Goal: Information Seeking & Learning: Learn about a topic

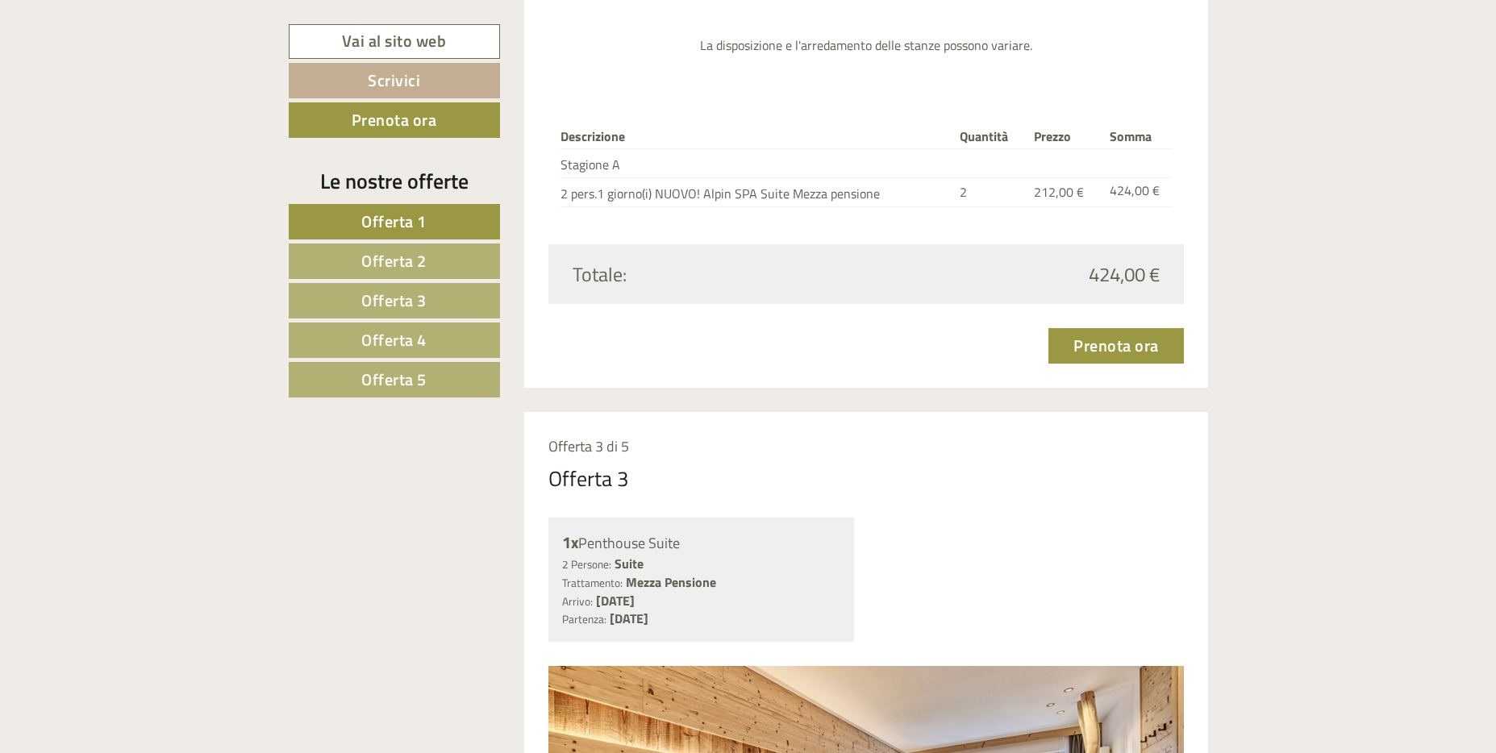
scroll to position [3635, 0]
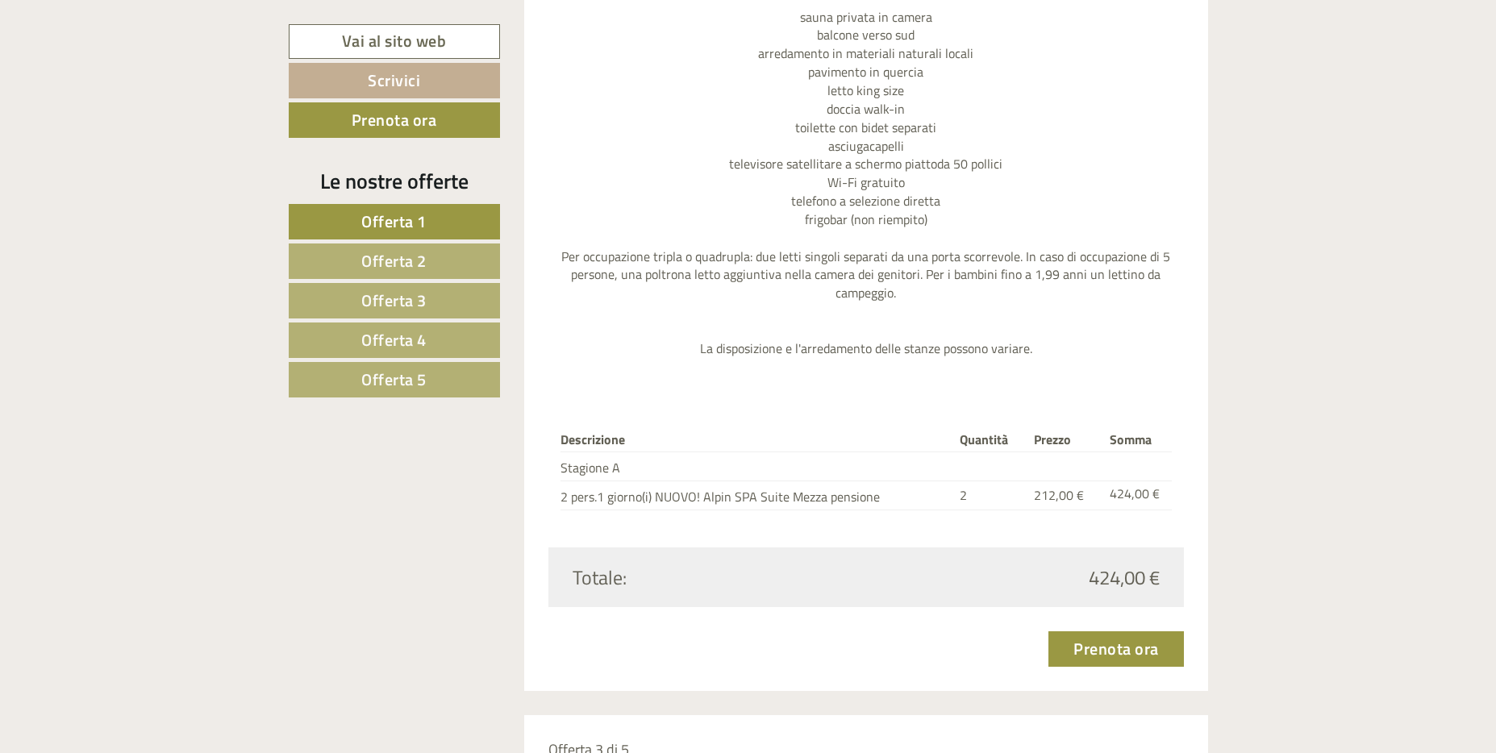
scroll to position [2903, 0]
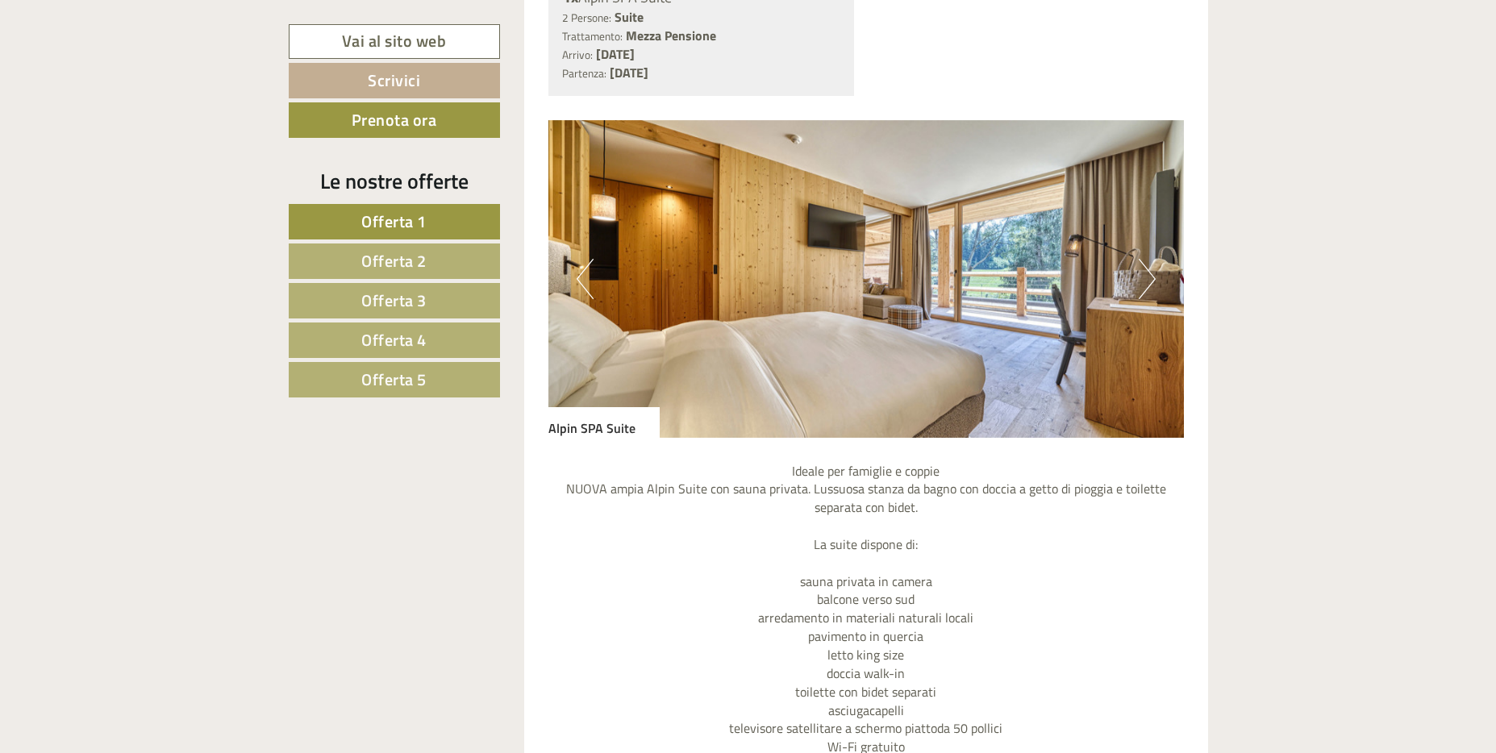
click at [1145, 282] on button "Next" at bounding box center [1147, 279] width 17 height 40
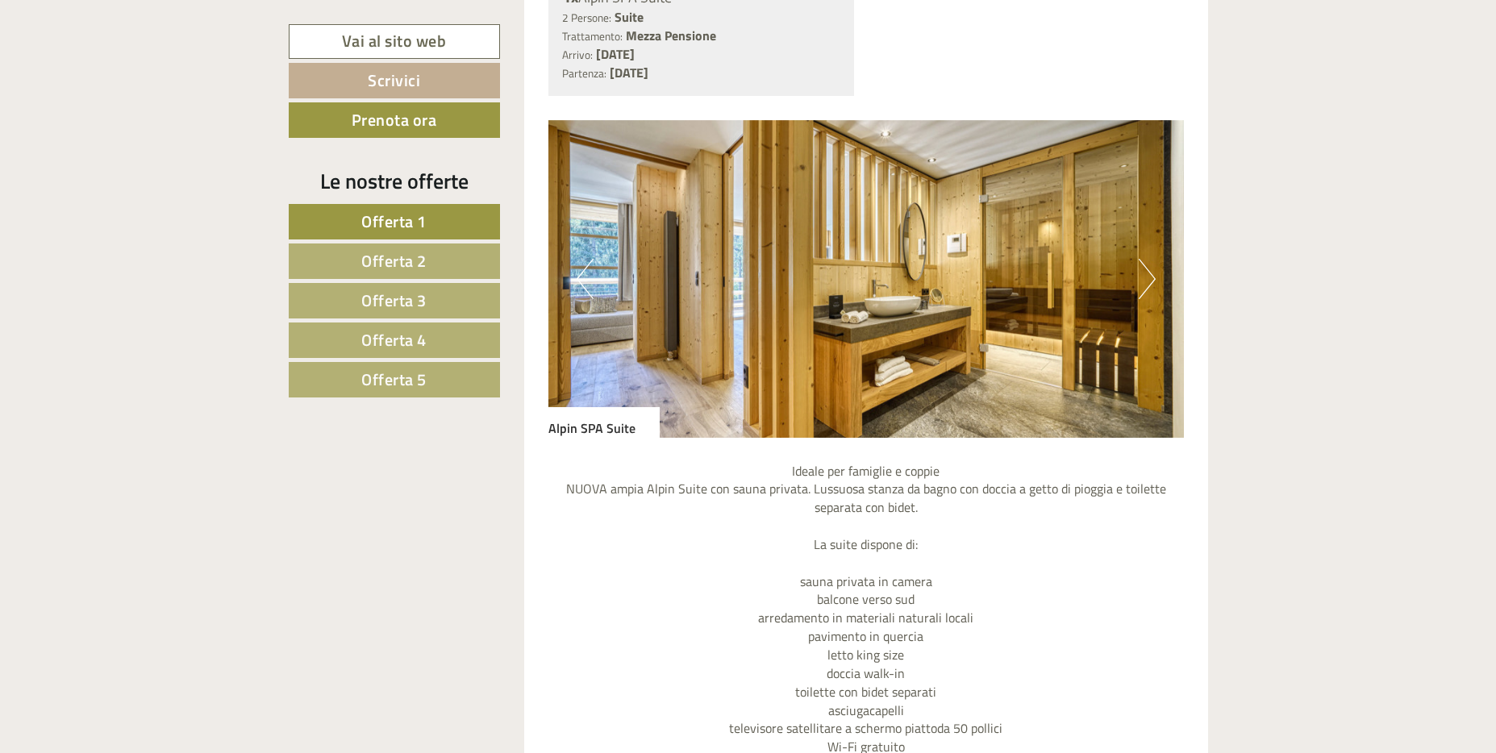
click at [1145, 282] on button "Next" at bounding box center [1147, 279] width 17 height 40
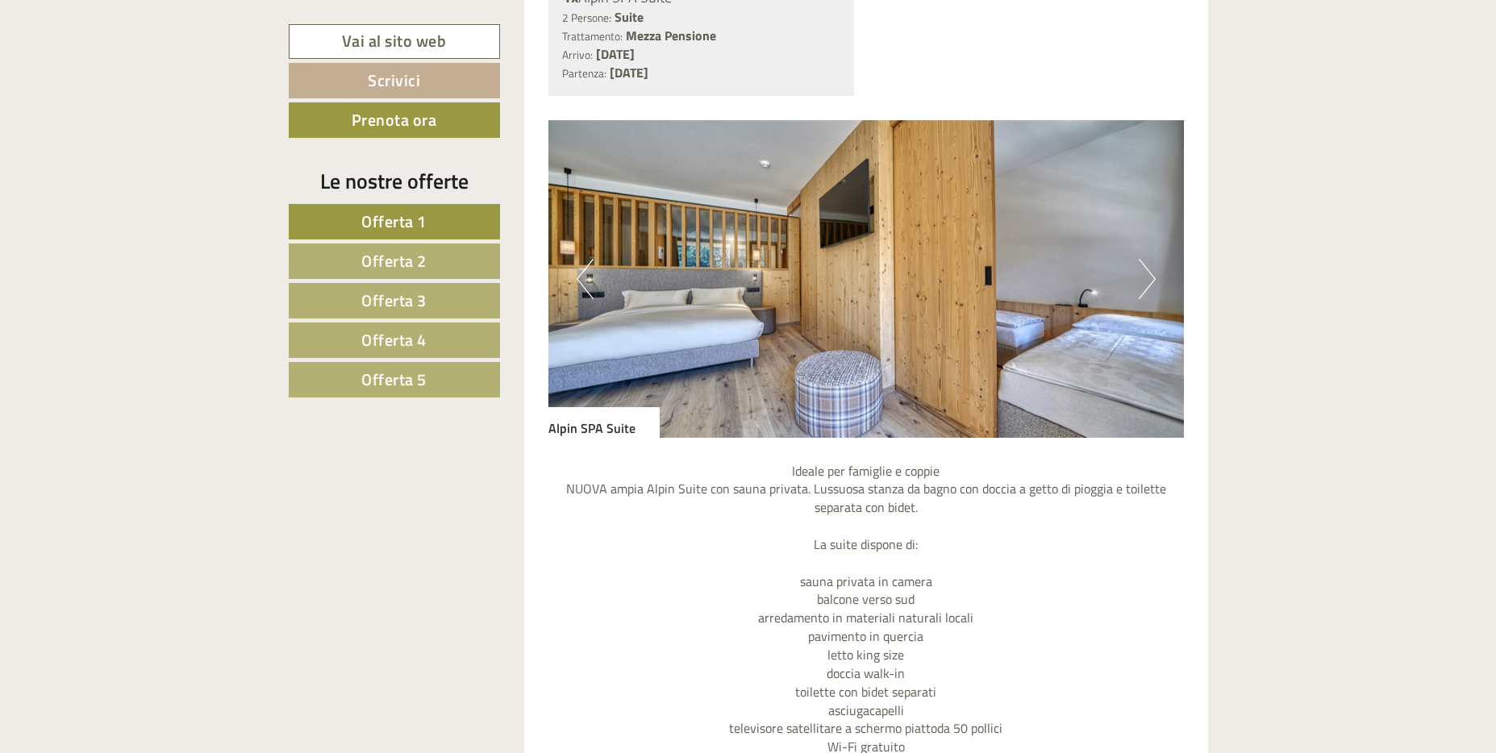
click at [1145, 282] on button "Next" at bounding box center [1147, 279] width 17 height 40
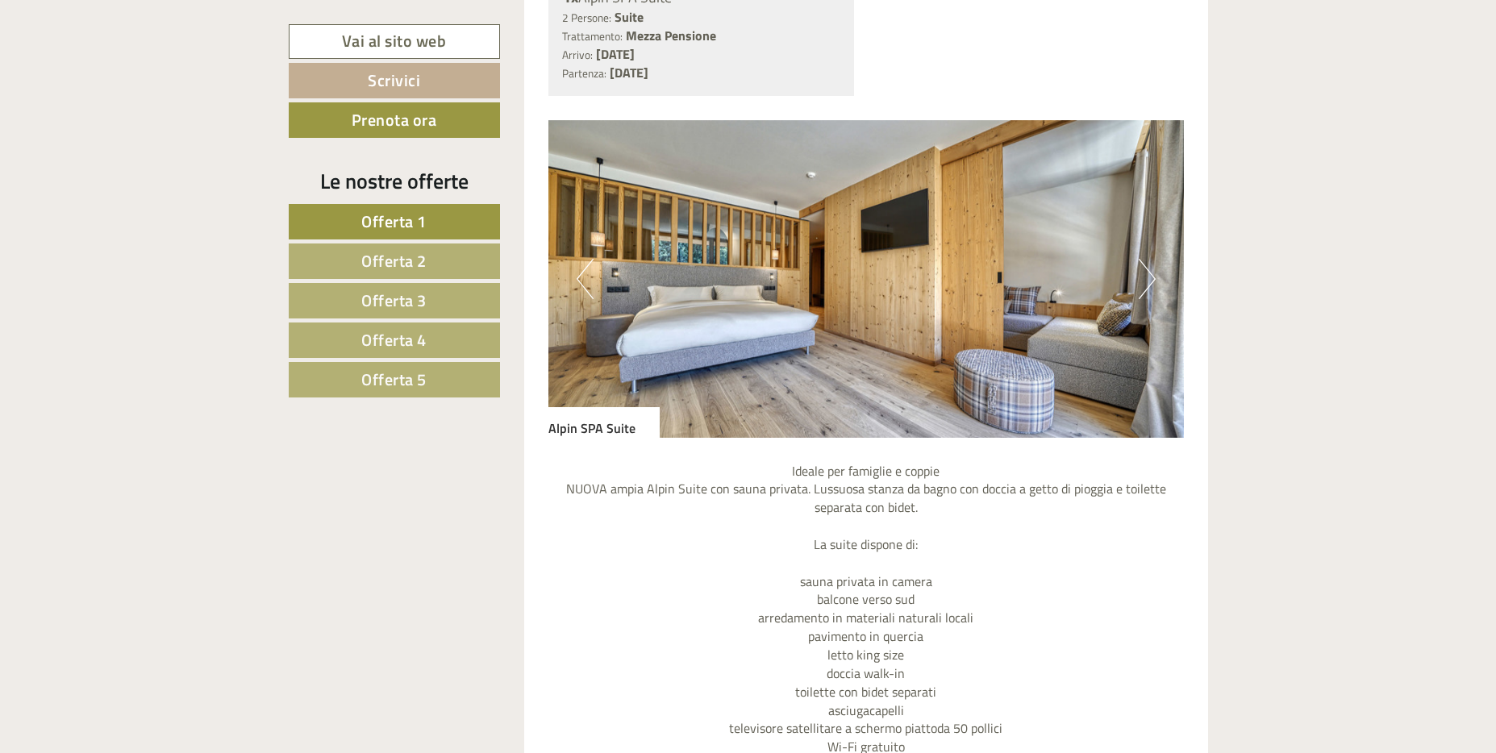
click at [1144, 282] on button "Next" at bounding box center [1147, 279] width 17 height 40
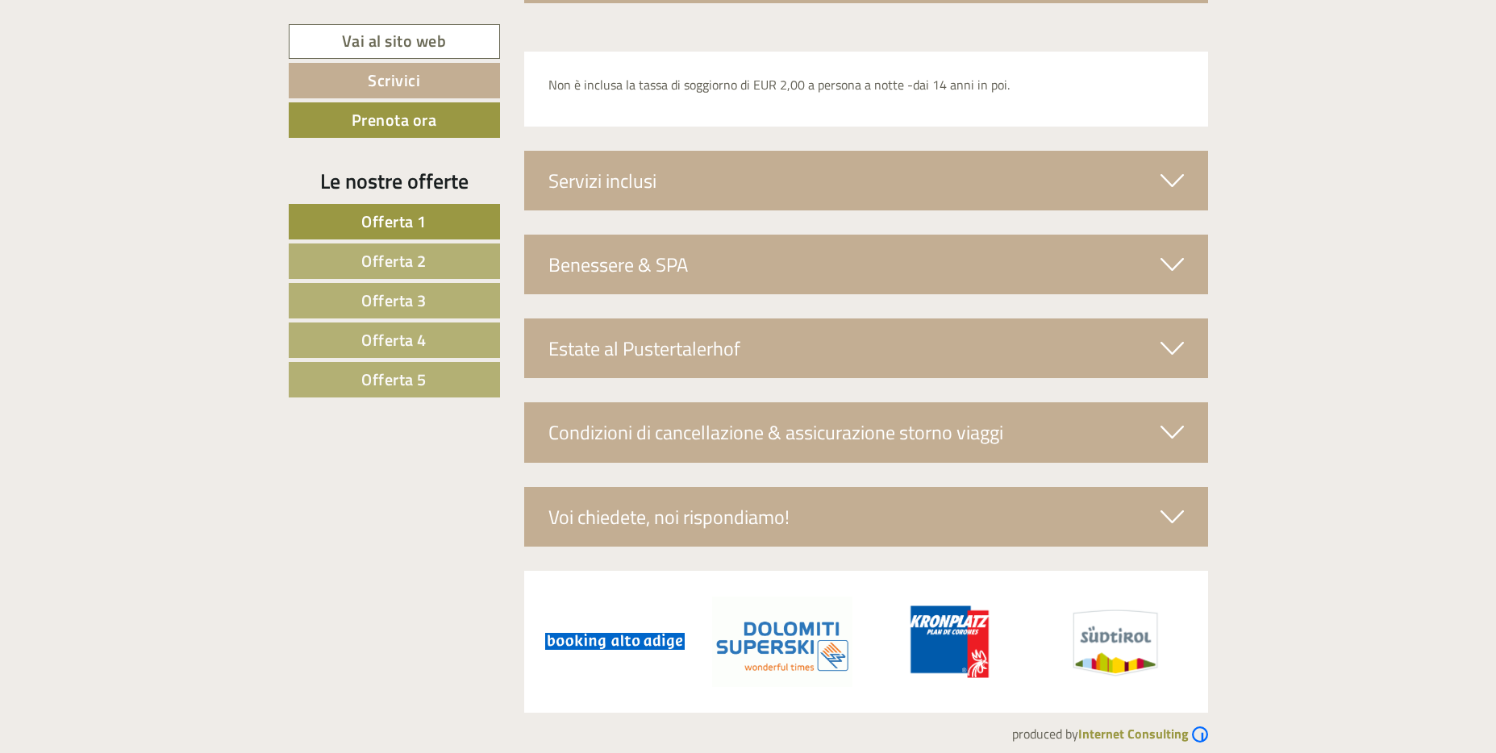
scroll to position [5564, 0]
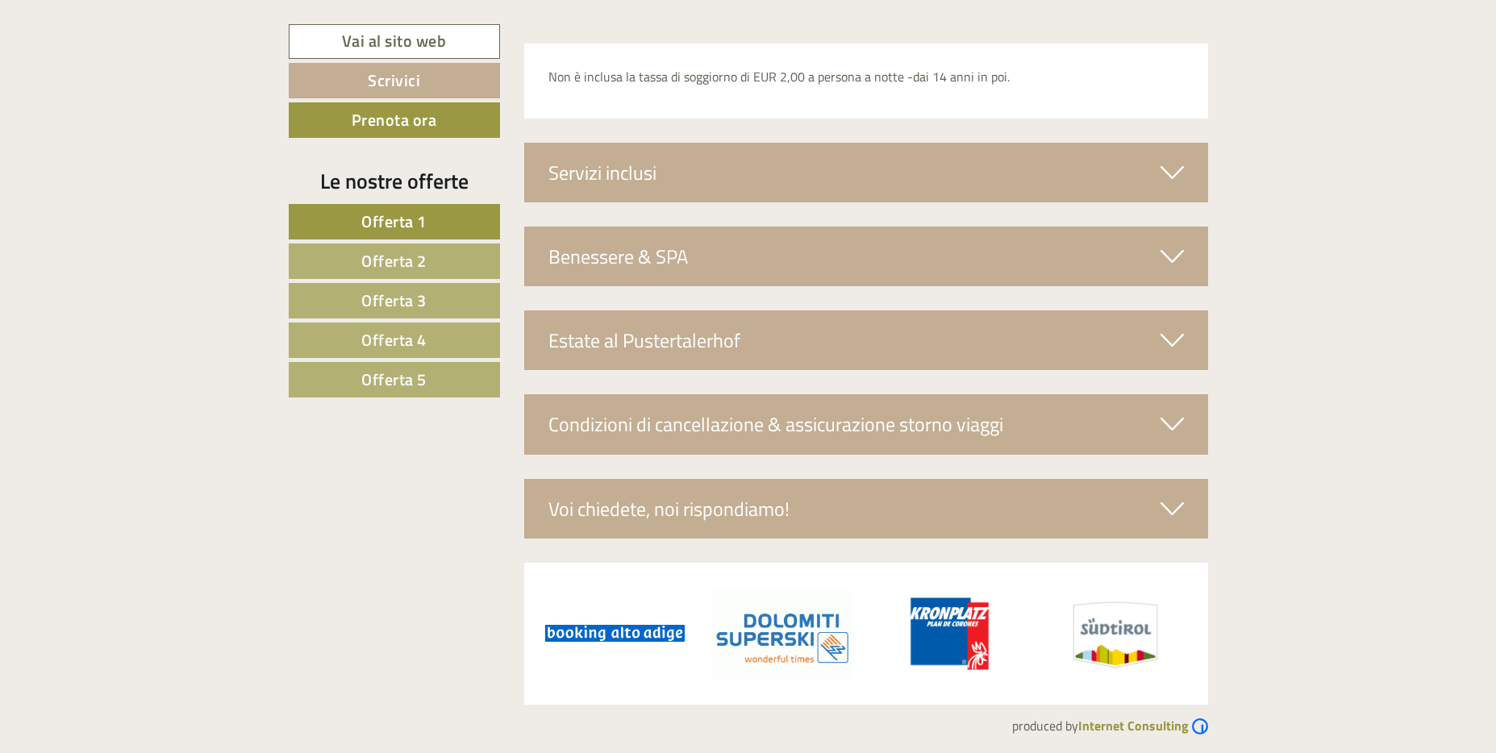
click at [457, 276] on link "Offerta 2" at bounding box center [394, 261] width 211 height 35
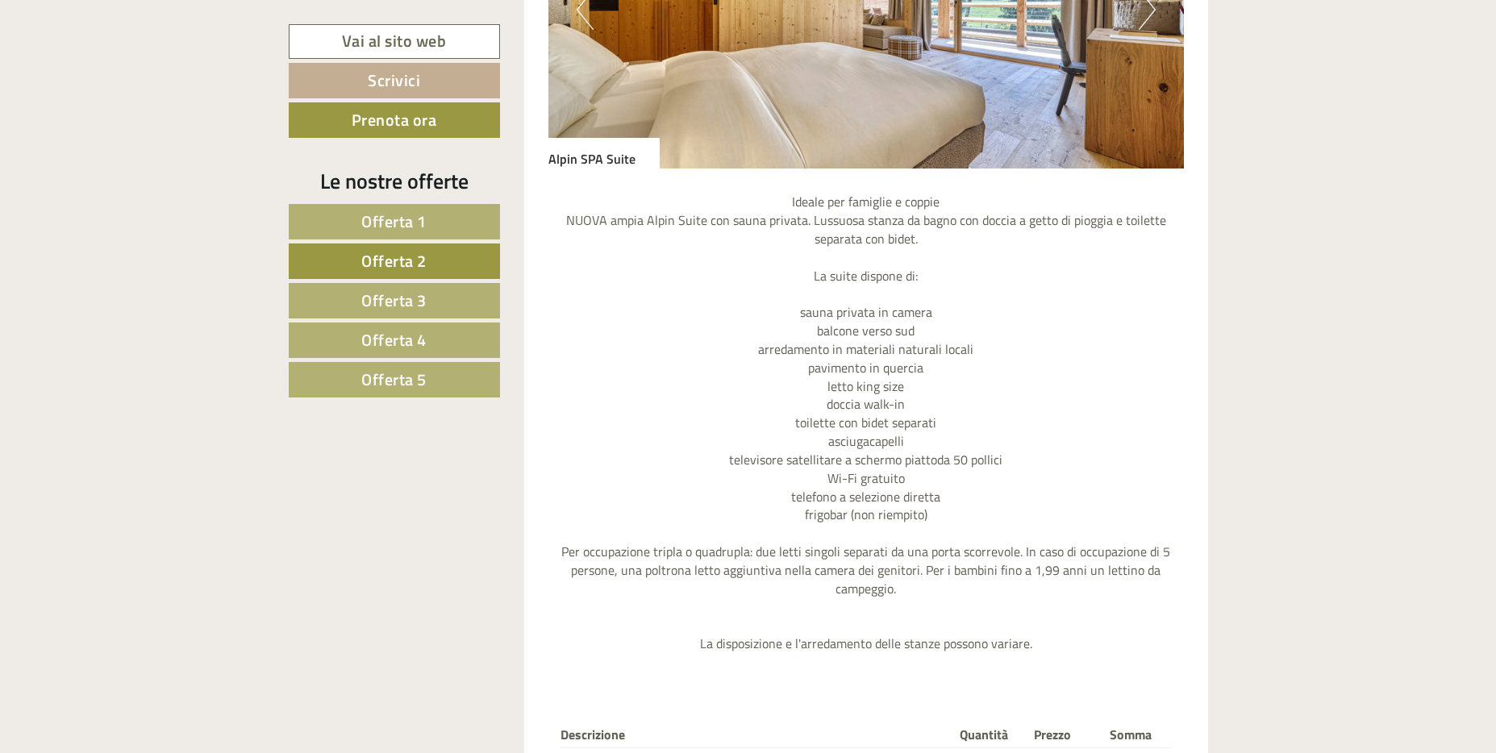
scroll to position [2140, 0]
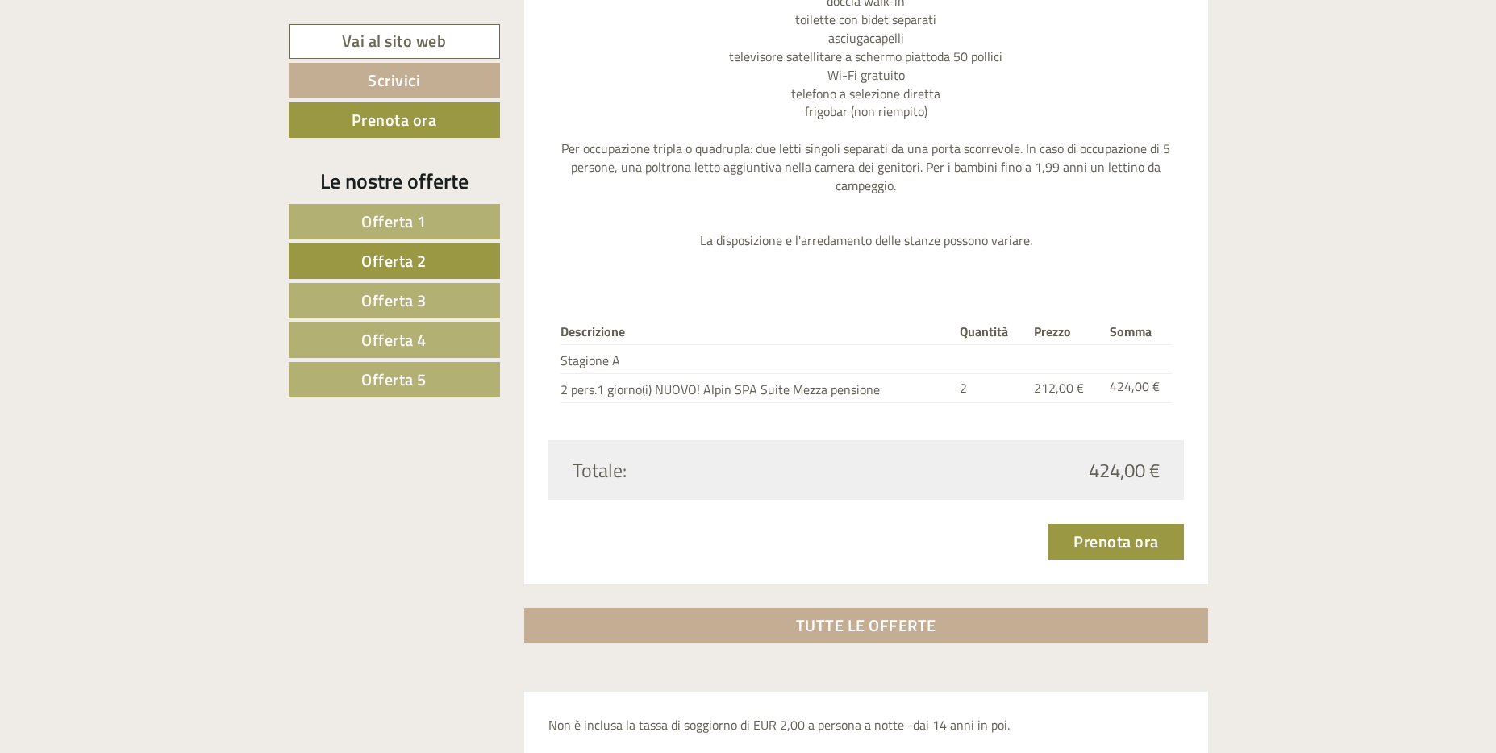
click at [410, 283] on link "Offerta 3" at bounding box center [394, 300] width 211 height 35
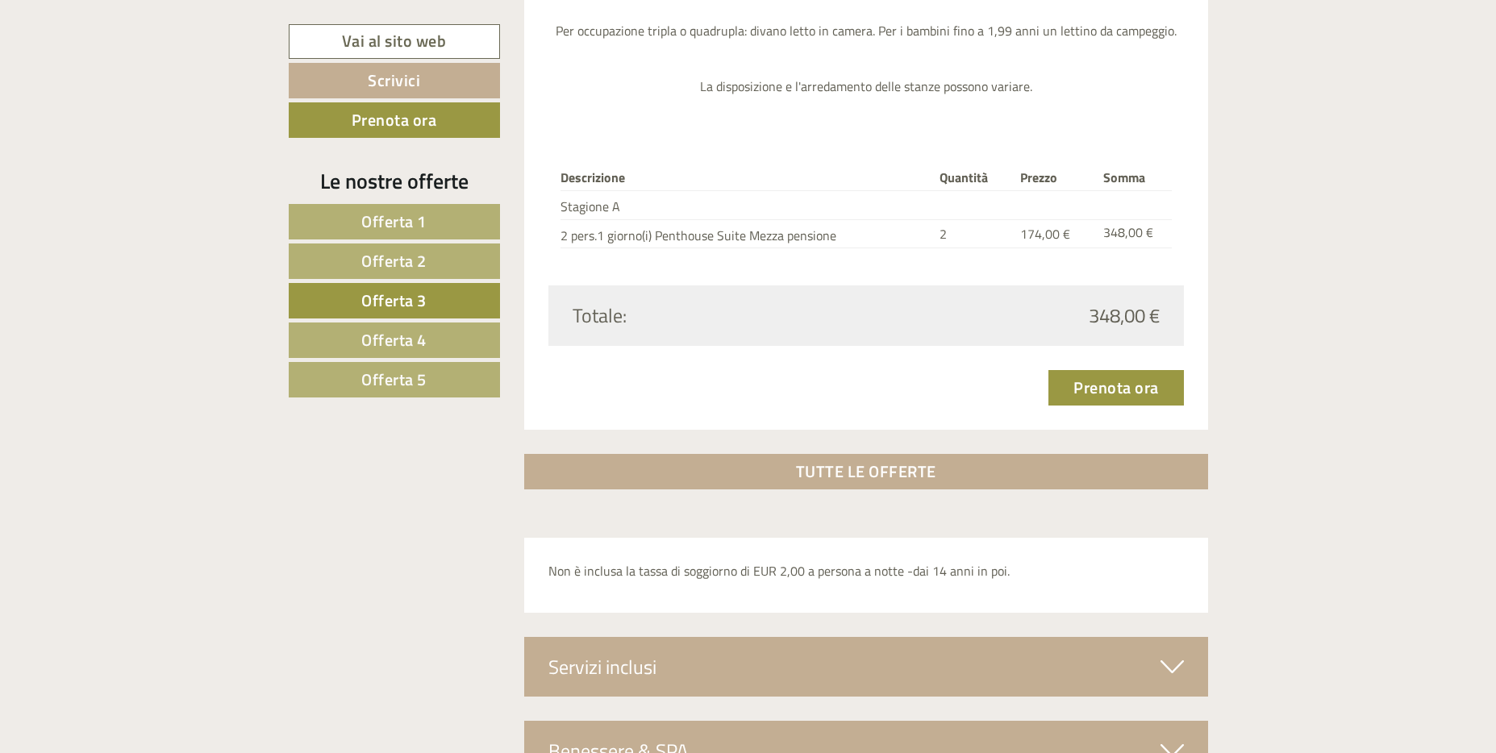
click at [385, 346] on span "Offerta 4" at bounding box center [393, 339] width 65 height 25
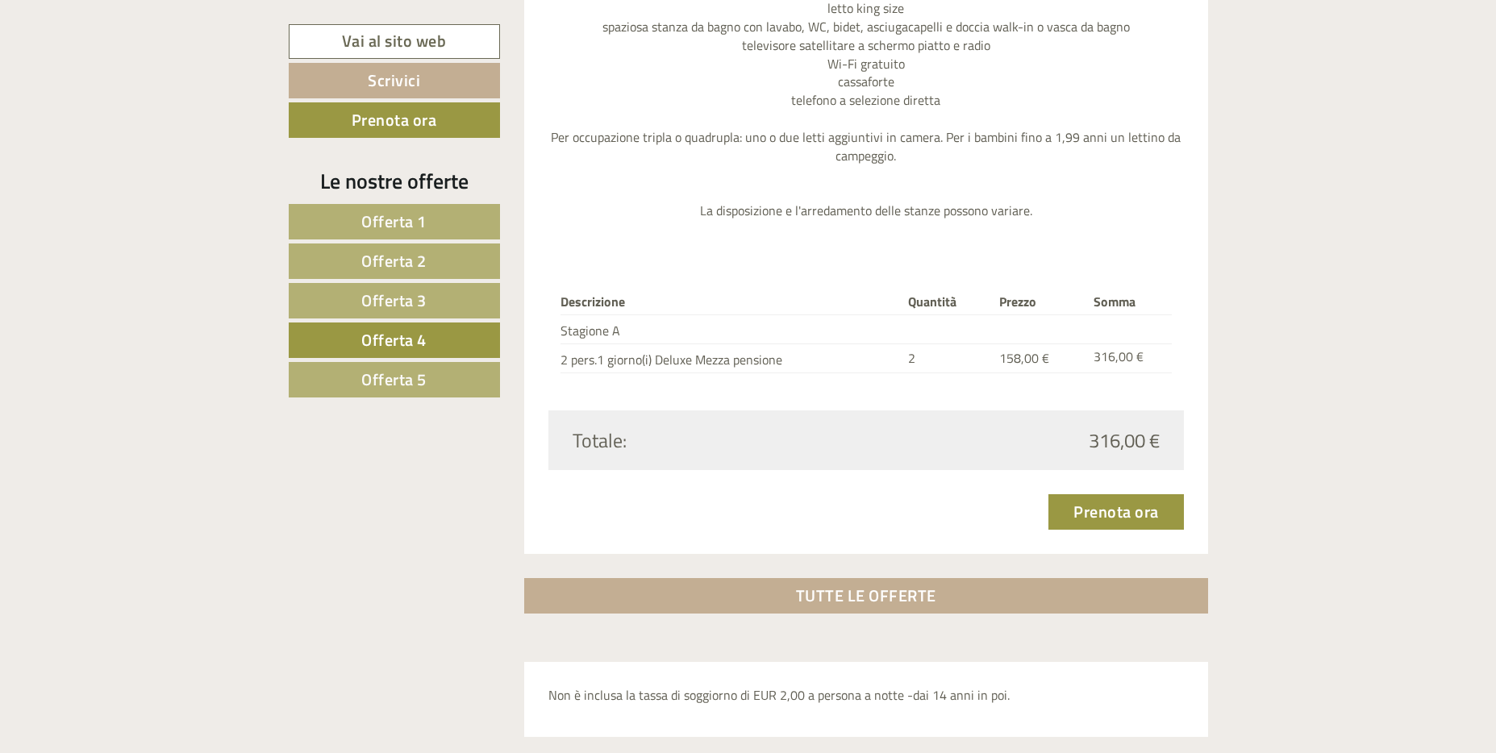
click at [418, 381] on span "Offerta 5" at bounding box center [393, 379] width 65 height 25
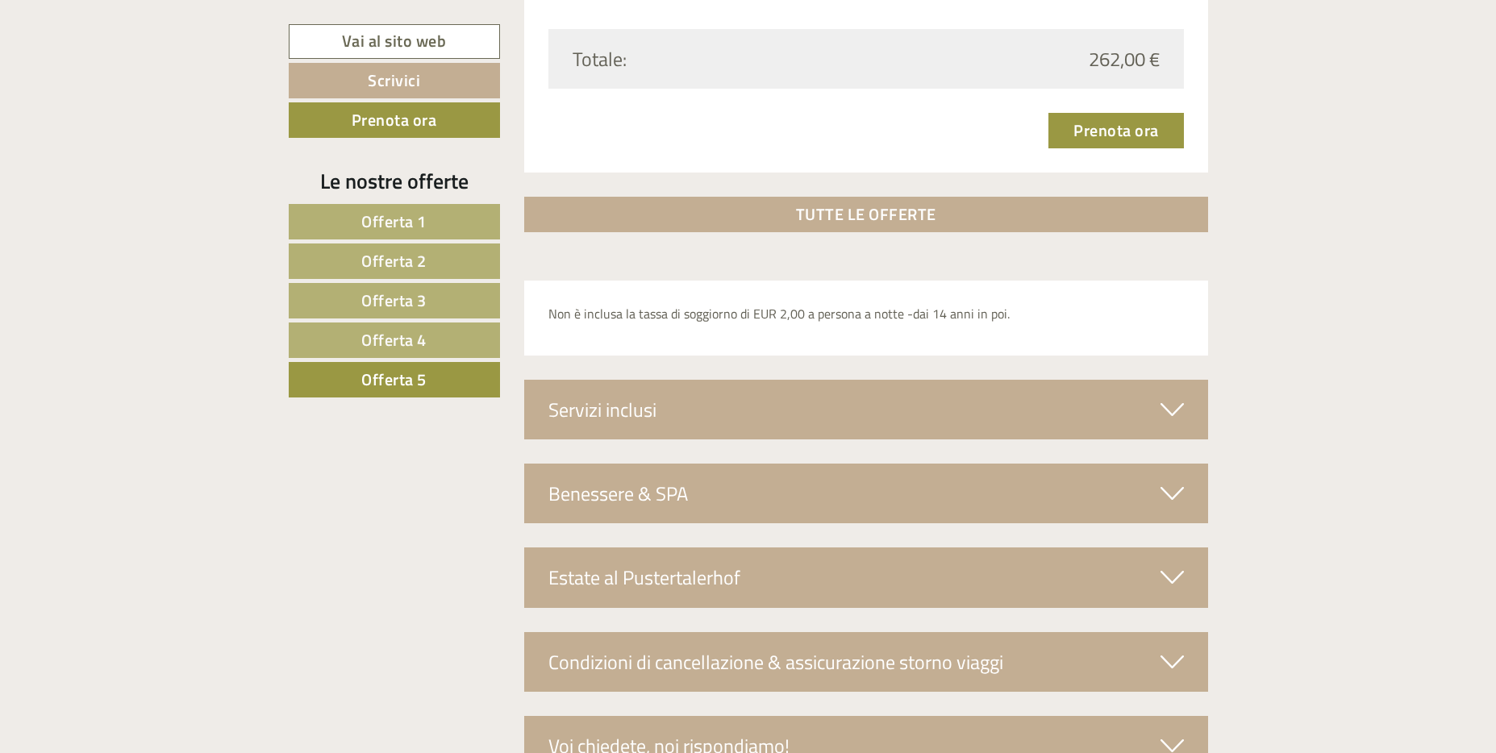
scroll to position [2301, 0]
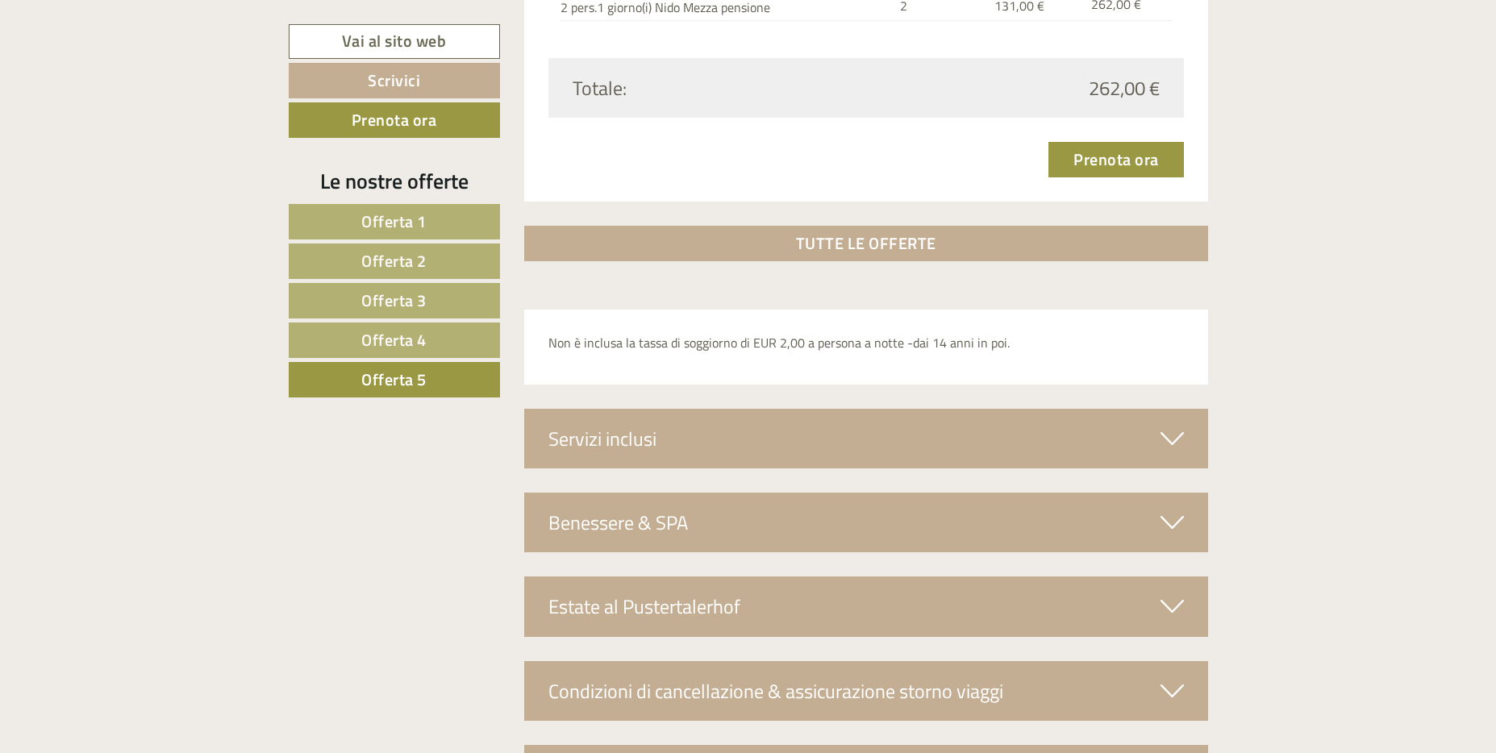
click at [785, 444] on div "Servizi inclusi" at bounding box center [866, 439] width 684 height 60
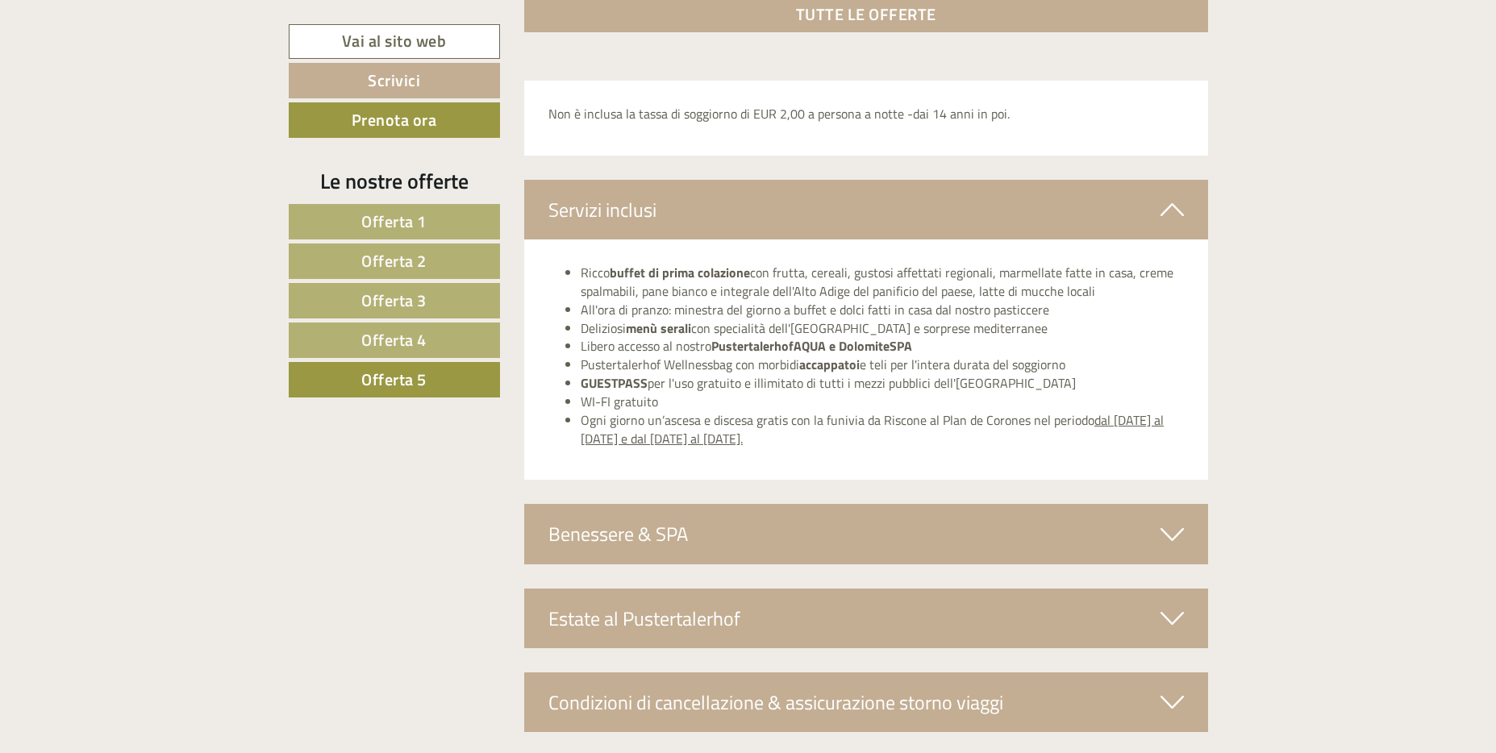
scroll to position [2624, 0]
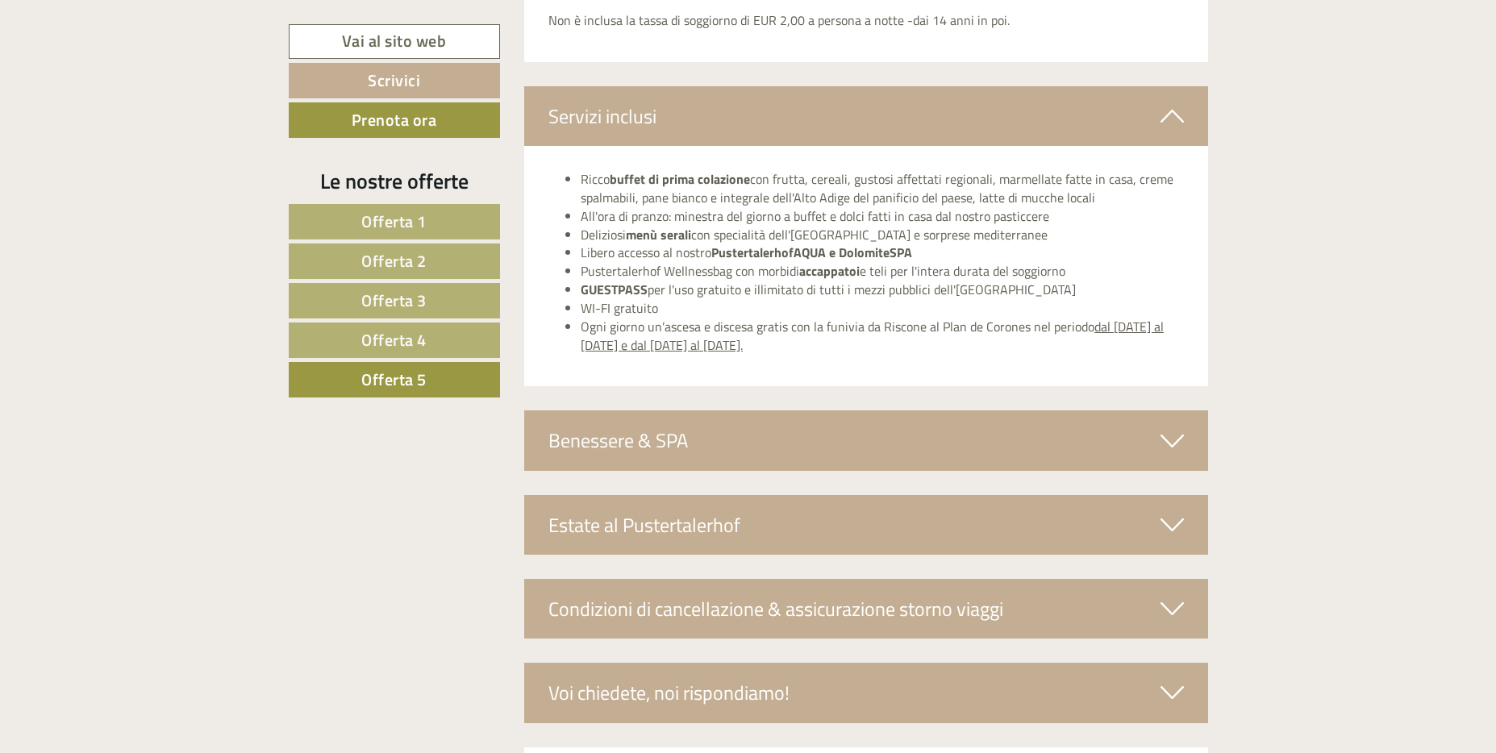
click at [793, 431] on div "Benessere & SPA" at bounding box center [866, 440] width 684 height 60
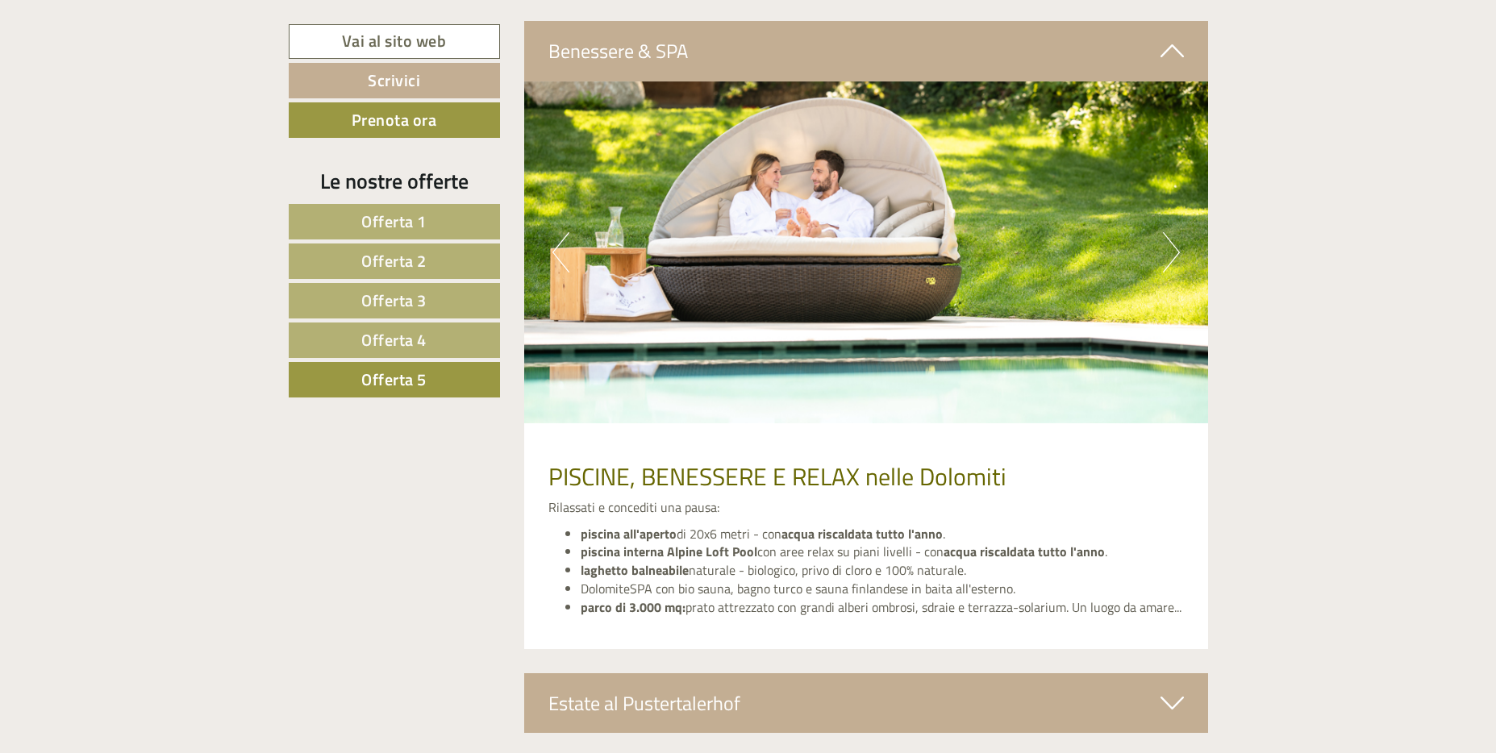
scroll to position [2785, 0]
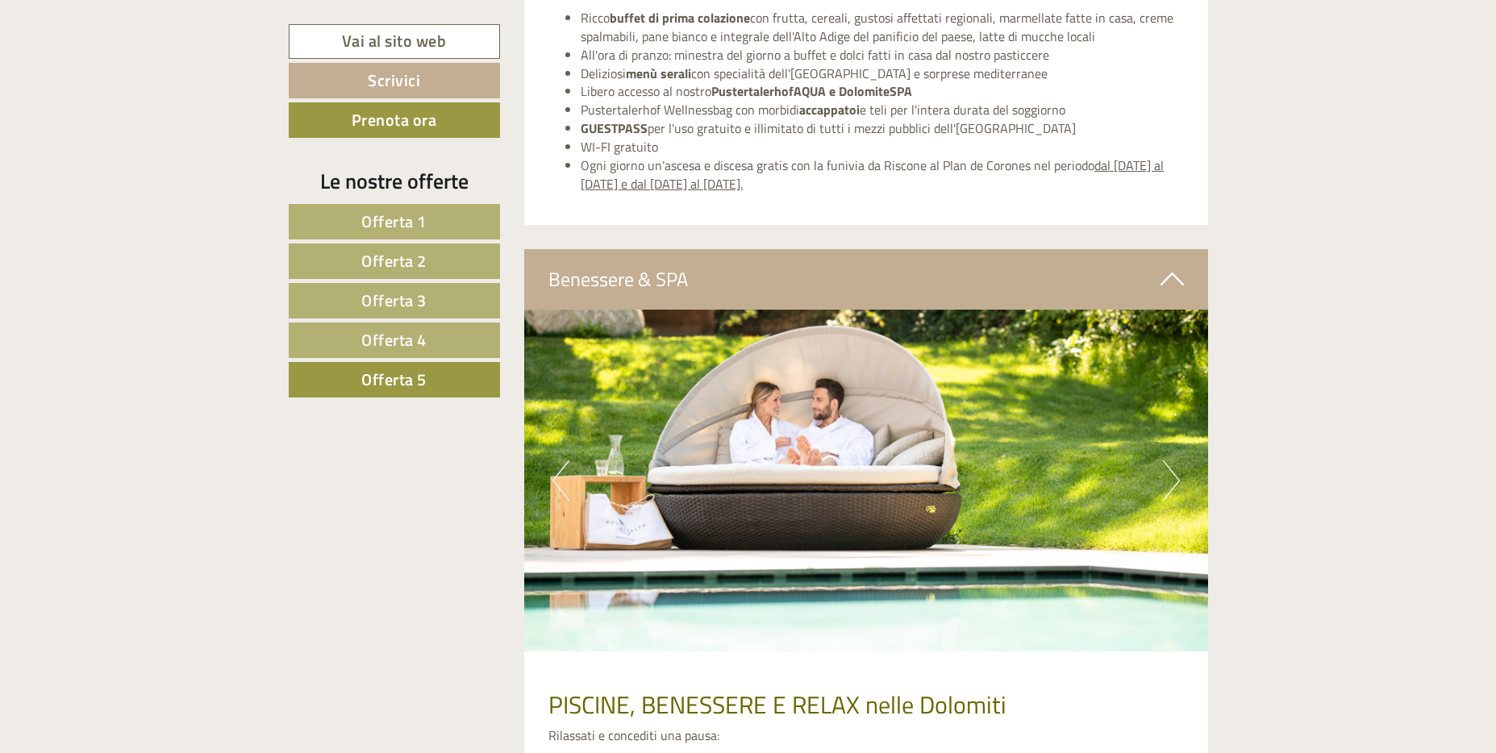
click at [1170, 479] on button "Next" at bounding box center [1171, 480] width 17 height 40
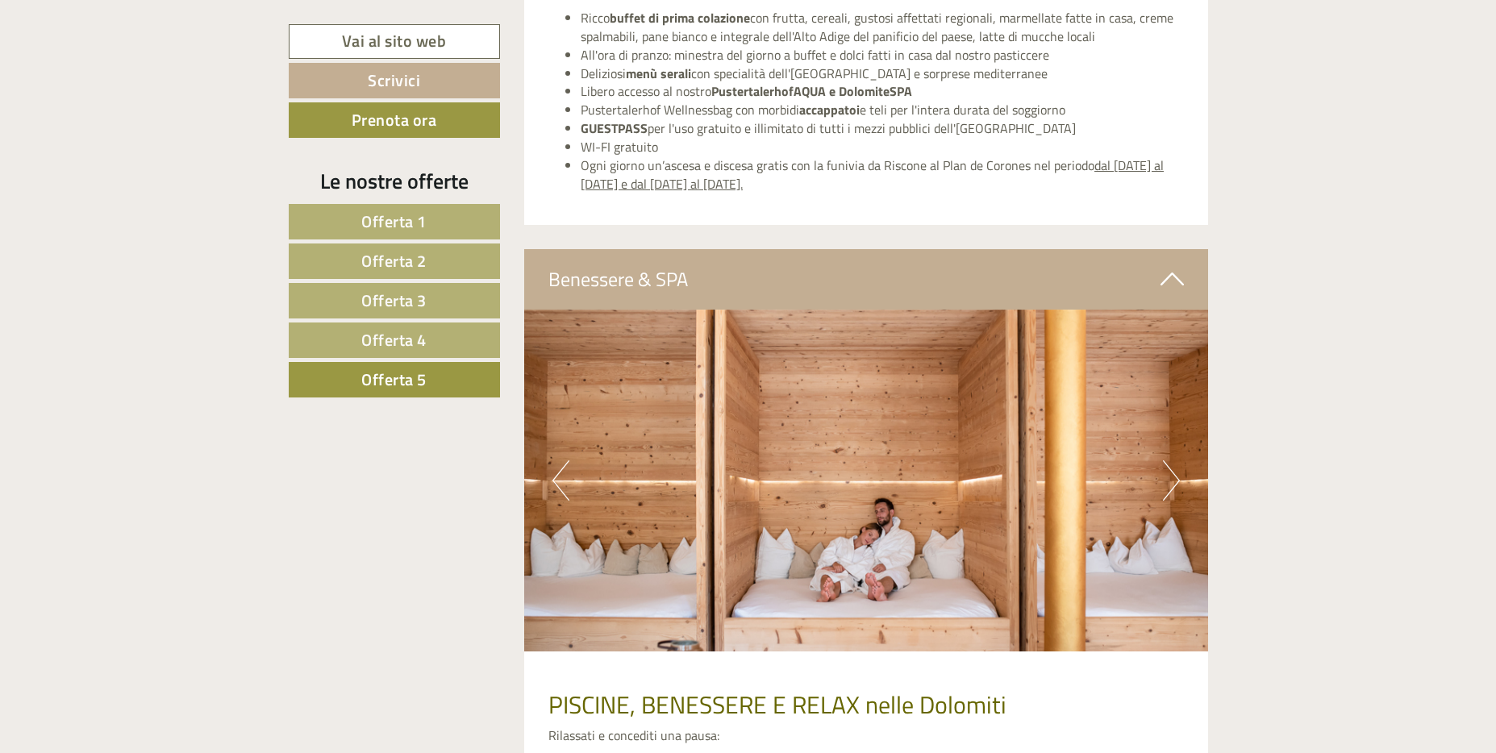
click at [1170, 479] on button "Next" at bounding box center [1171, 480] width 17 height 40
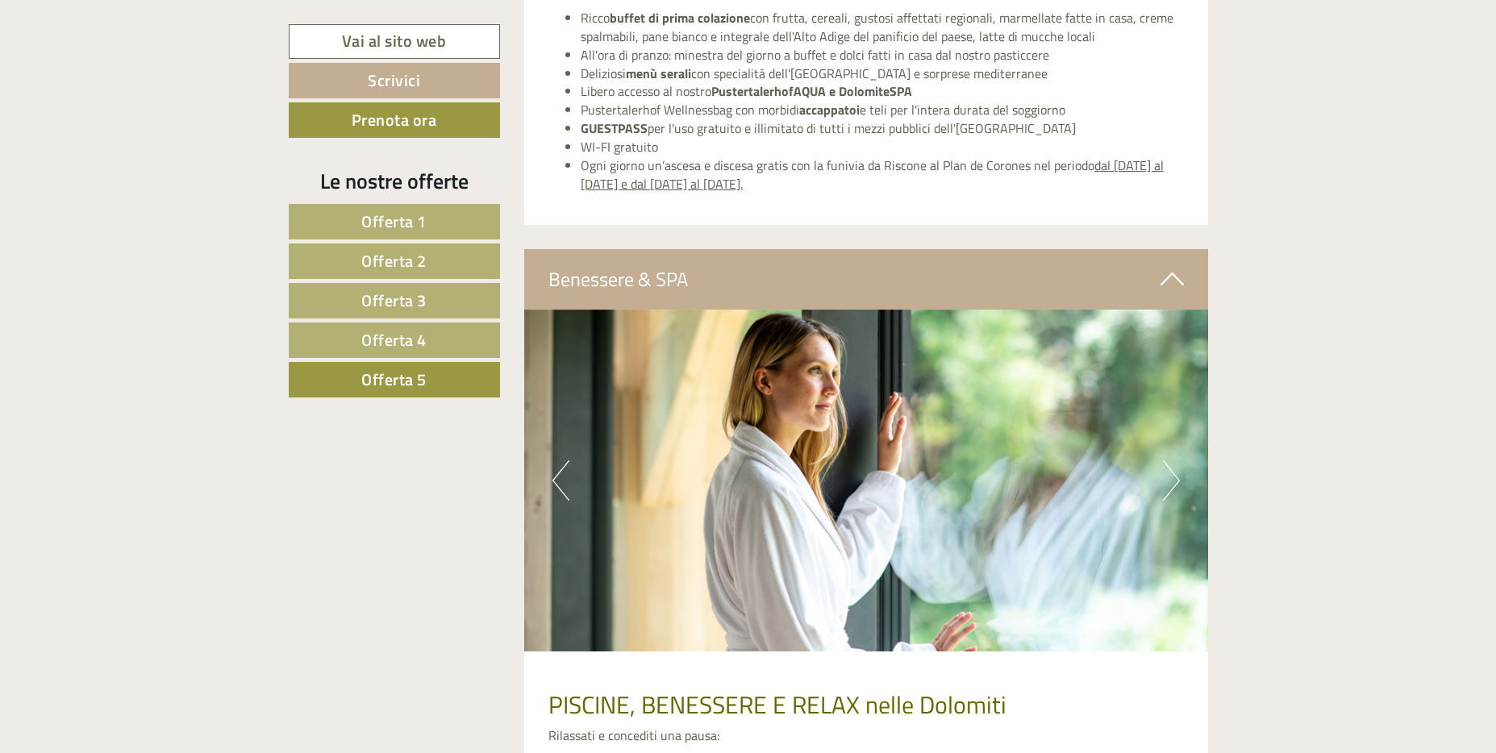
click at [1170, 479] on button "Next" at bounding box center [1171, 480] width 17 height 40
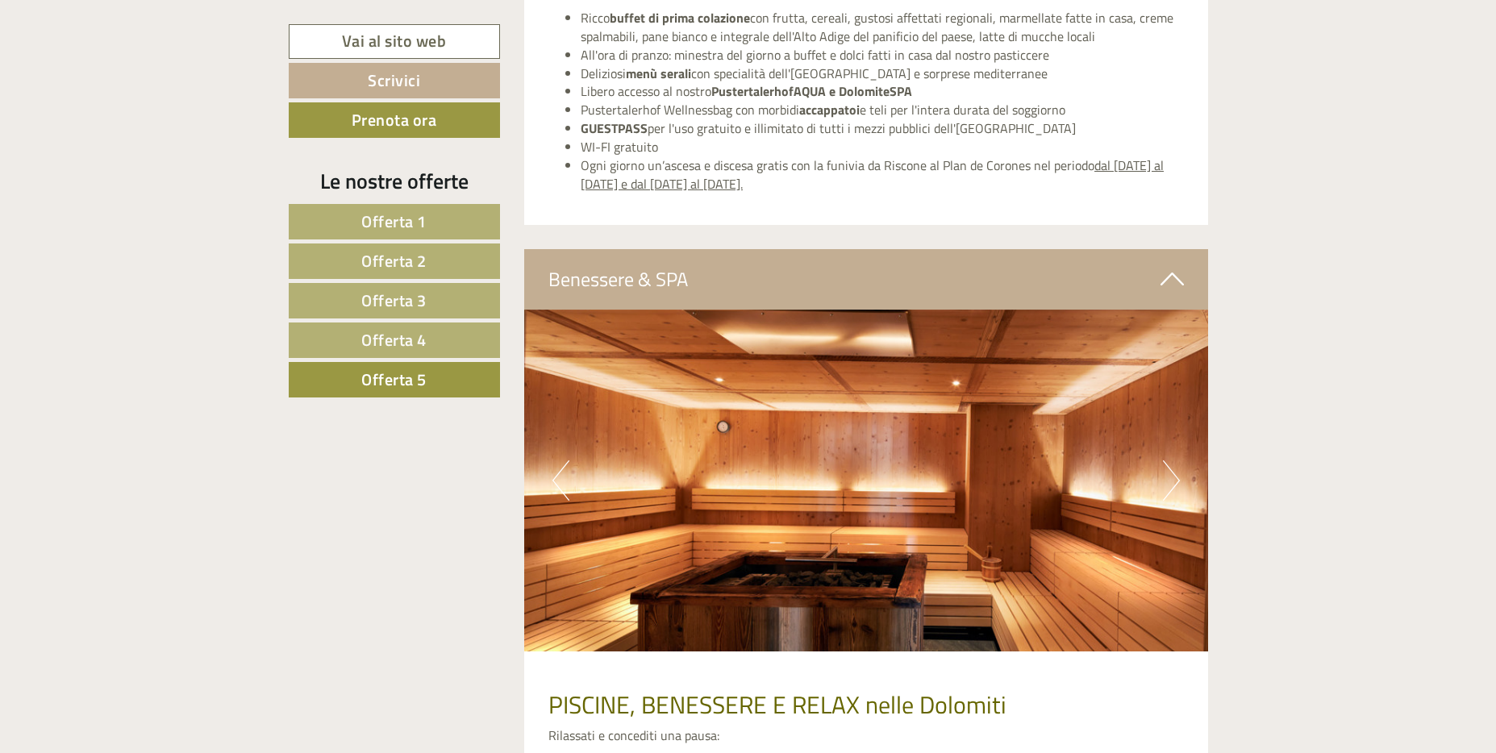
click at [1170, 479] on button "Next" at bounding box center [1171, 480] width 17 height 40
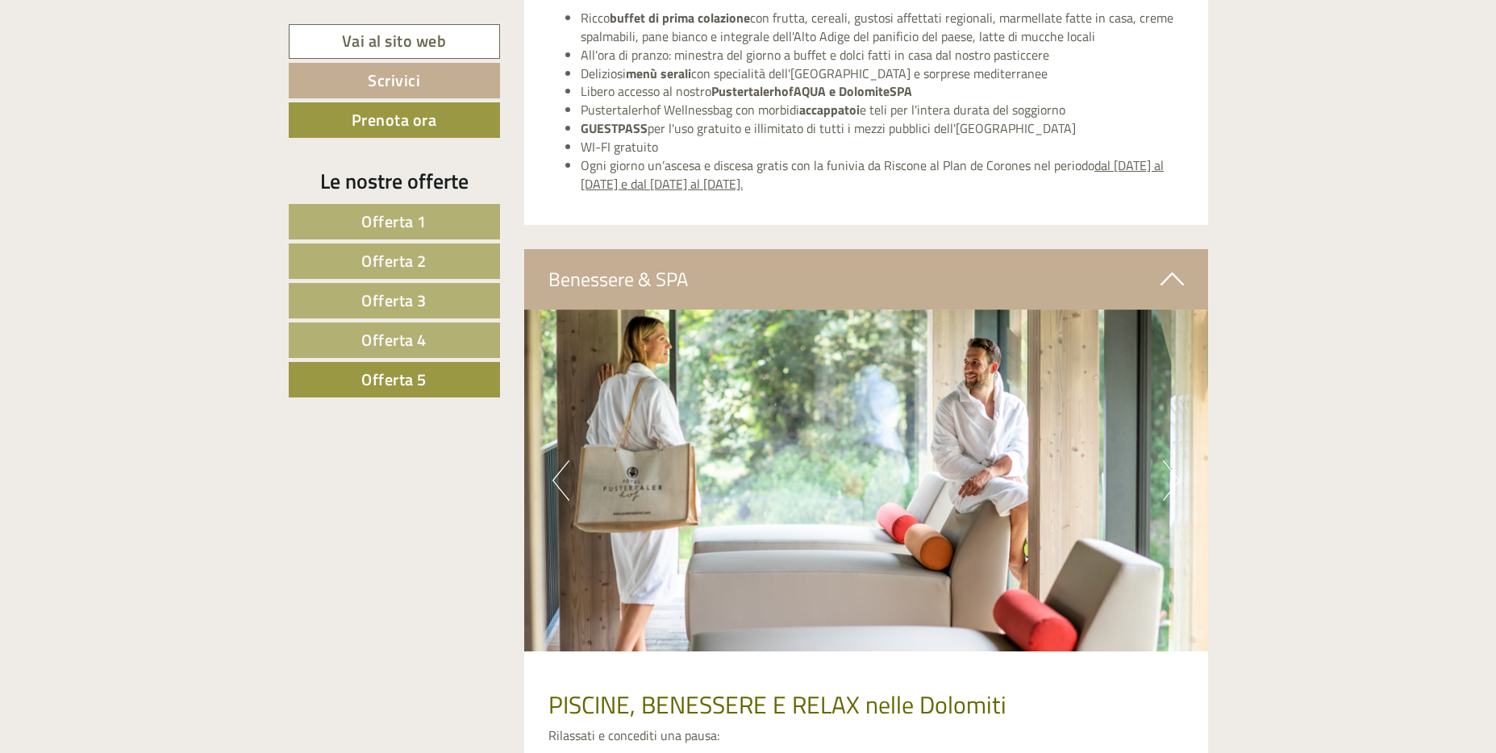
click at [1170, 479] on button "Next" at bounding box center [1171, 480] width 17 height 40
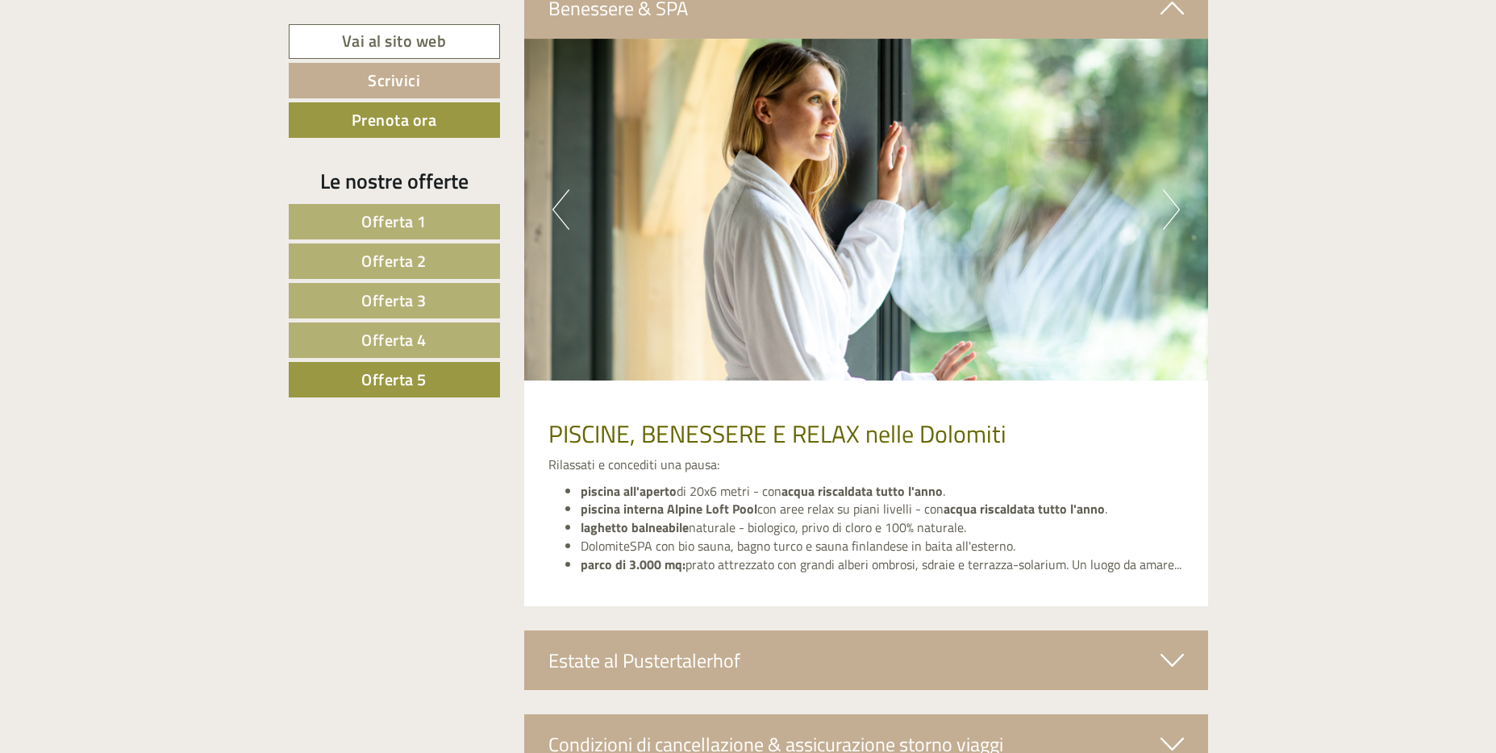
scroll to position [3027, 0]
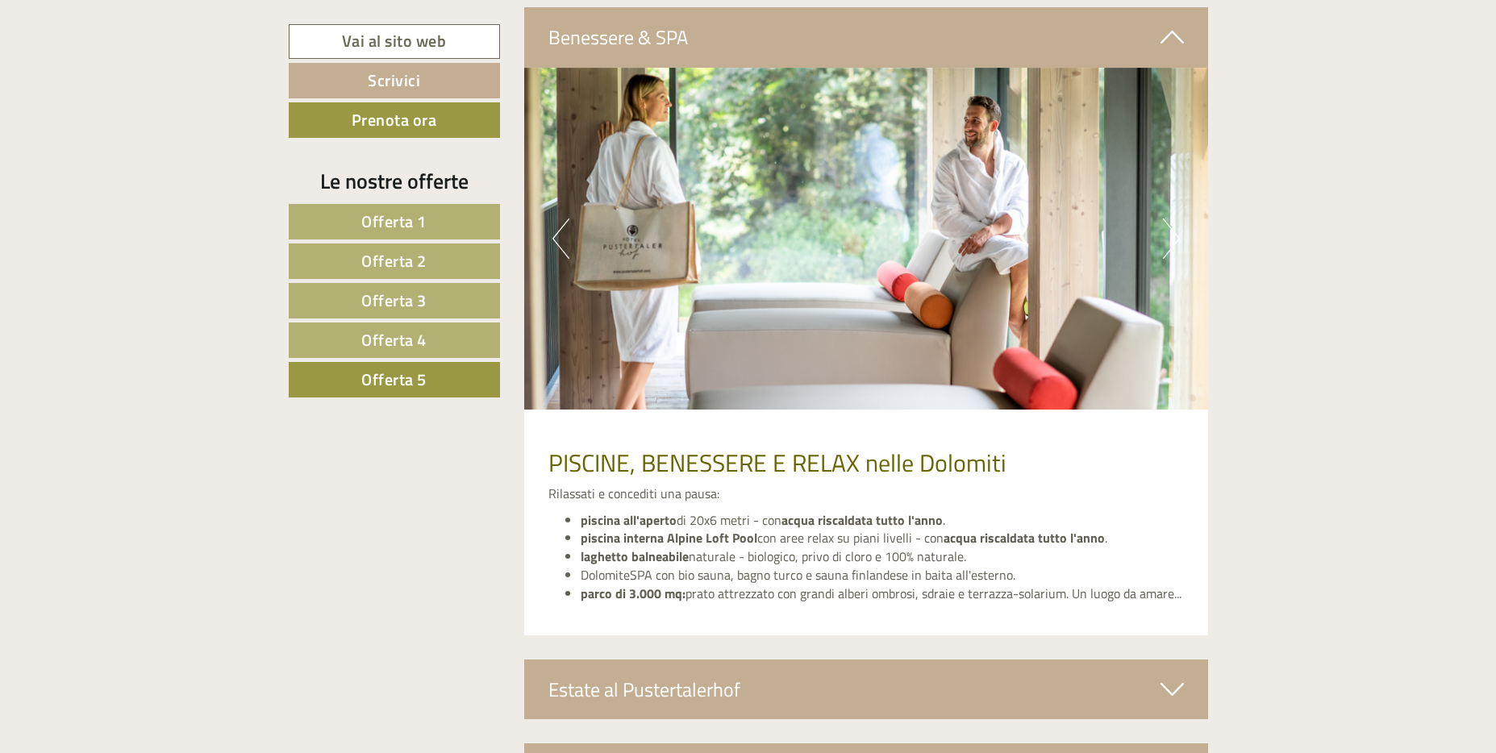
click at [1179, 244] on button "Next" at bounding box center [1171, 239] width 17 height 40
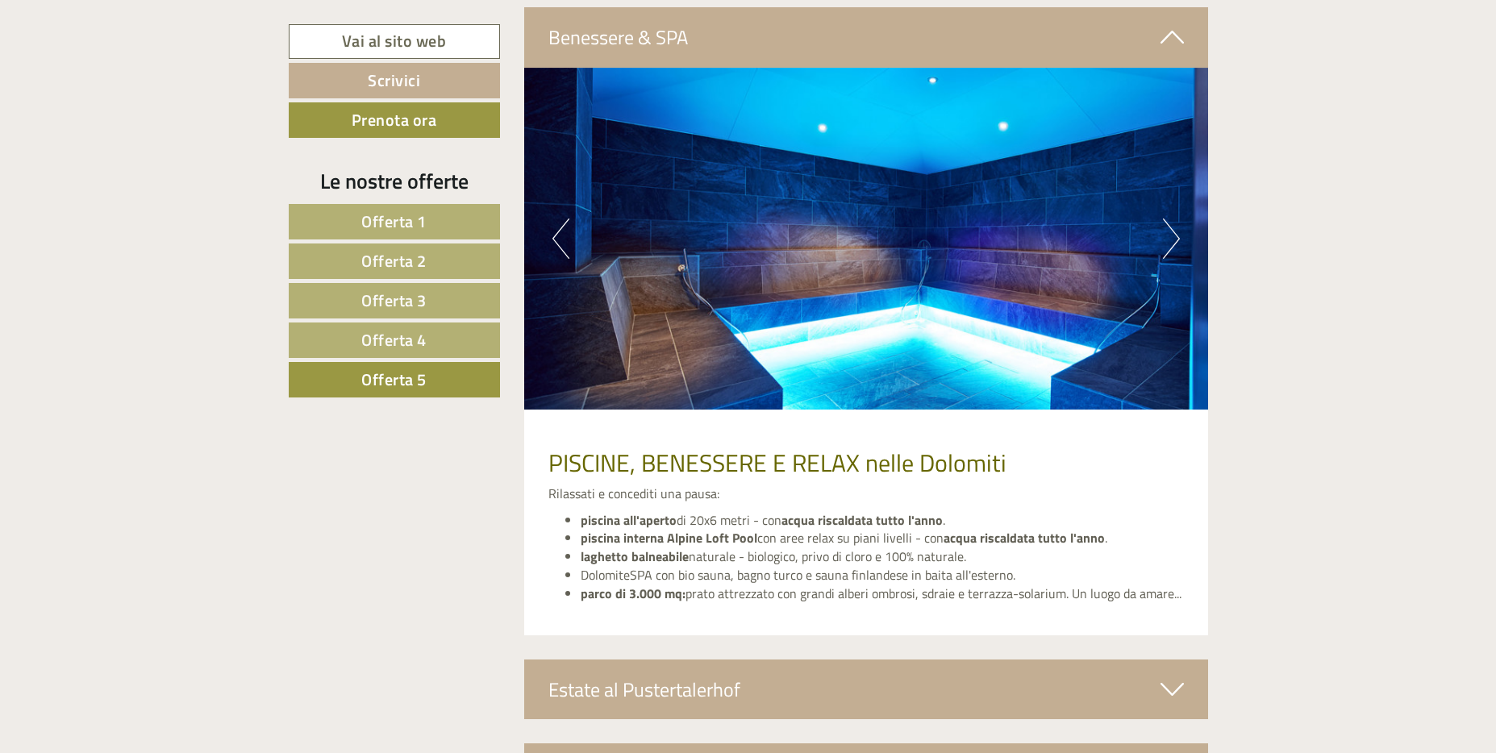
click at [1179, 244] on button "Next" at bounding box center [1171, 239] width 17 height 40
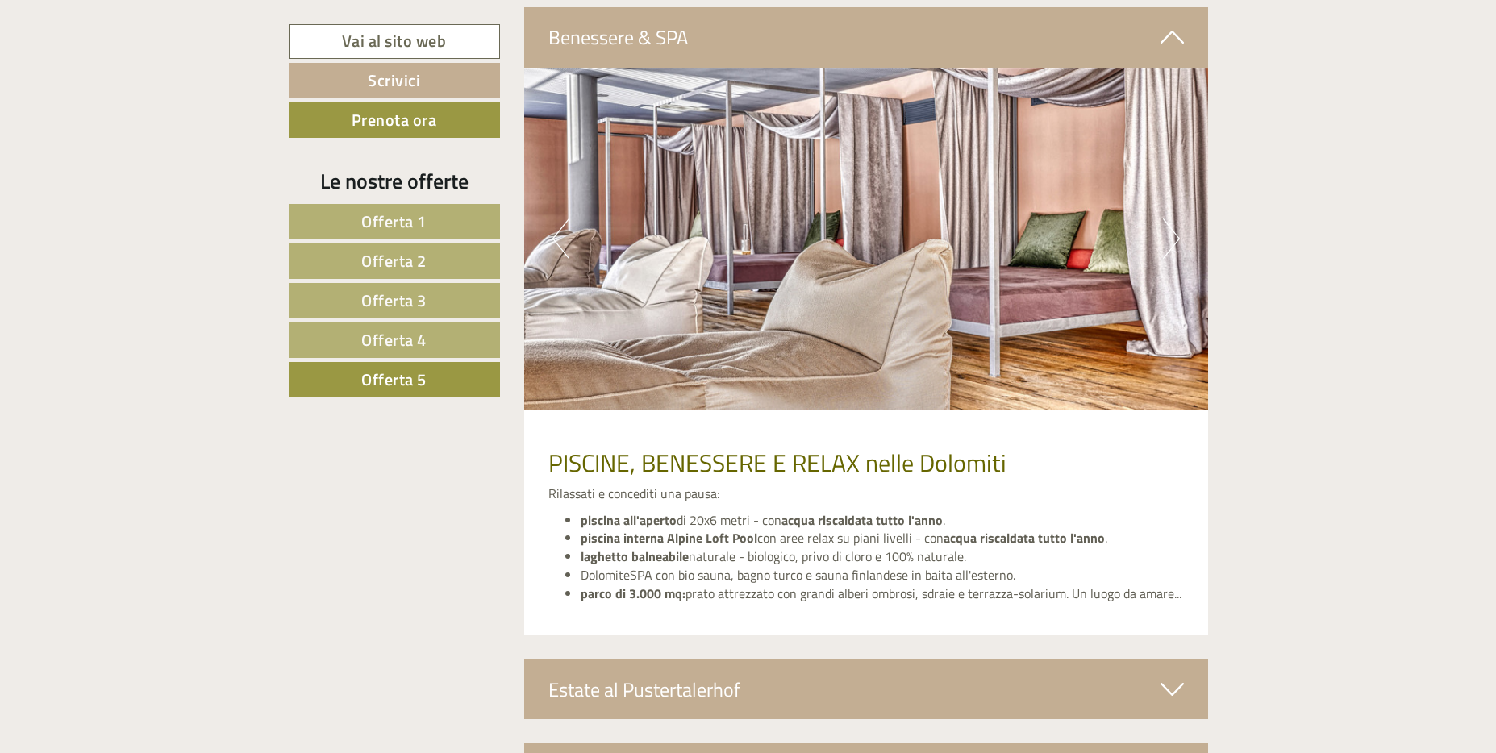
click at [1179, 244] on button "Next" at bounding box center [1171, 239] width 17 height 40
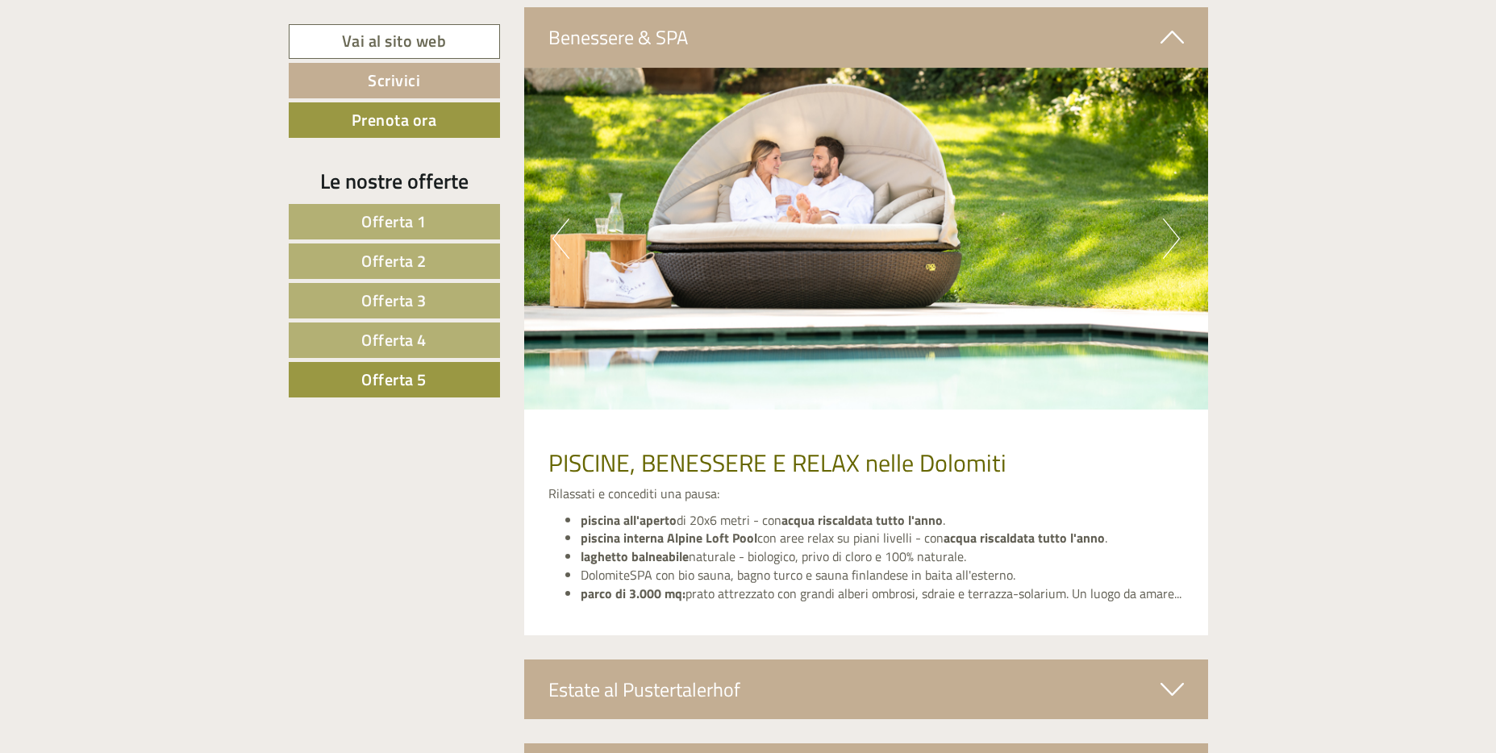
click at [1179, 244] on button "Next" at bounding box center [1171, 239] width 17 height 40
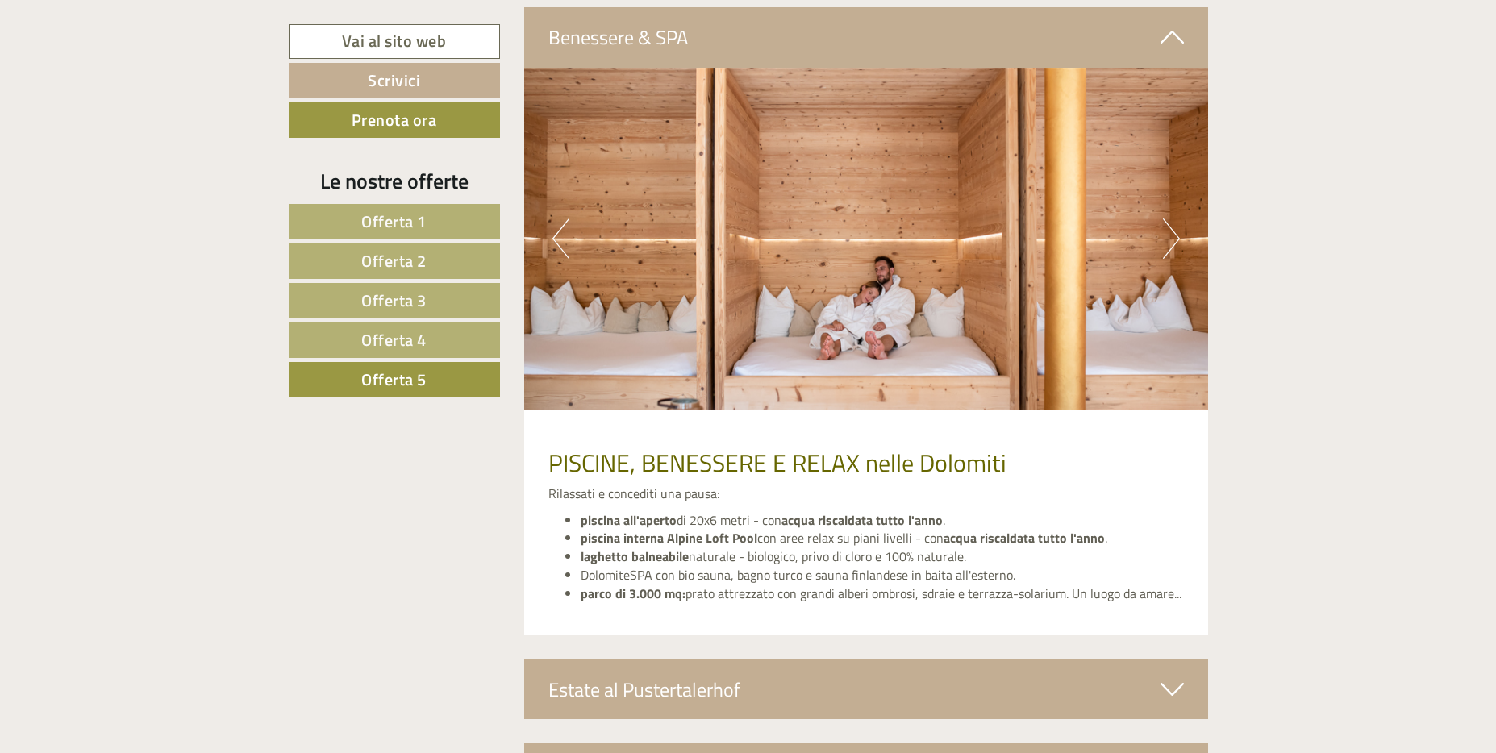
click at [1179, 244] on button "Next" at bounding box center [1171, 239] width 17 height 40
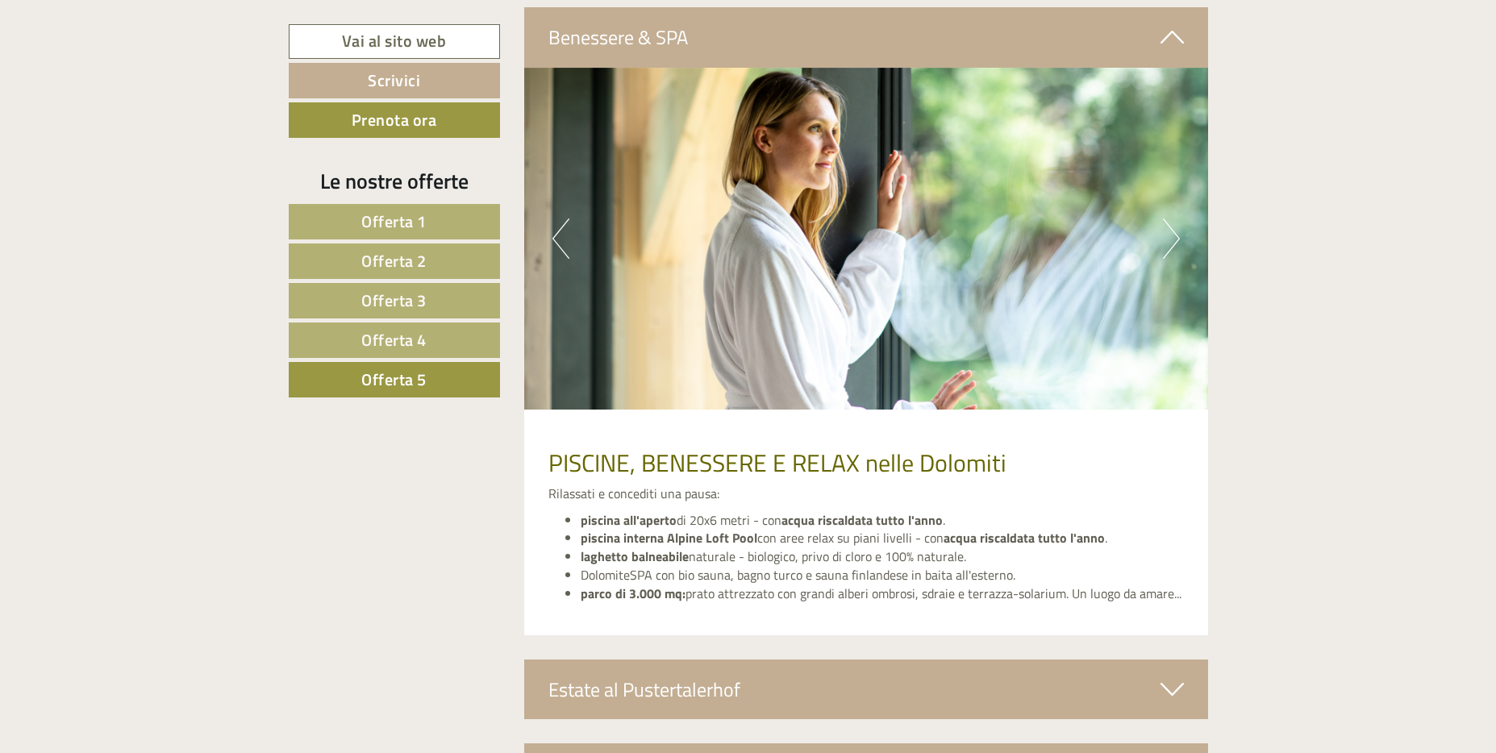
click at [1179, 244] on button "Next" at bounding box center [1171, 239] width 17 height 40
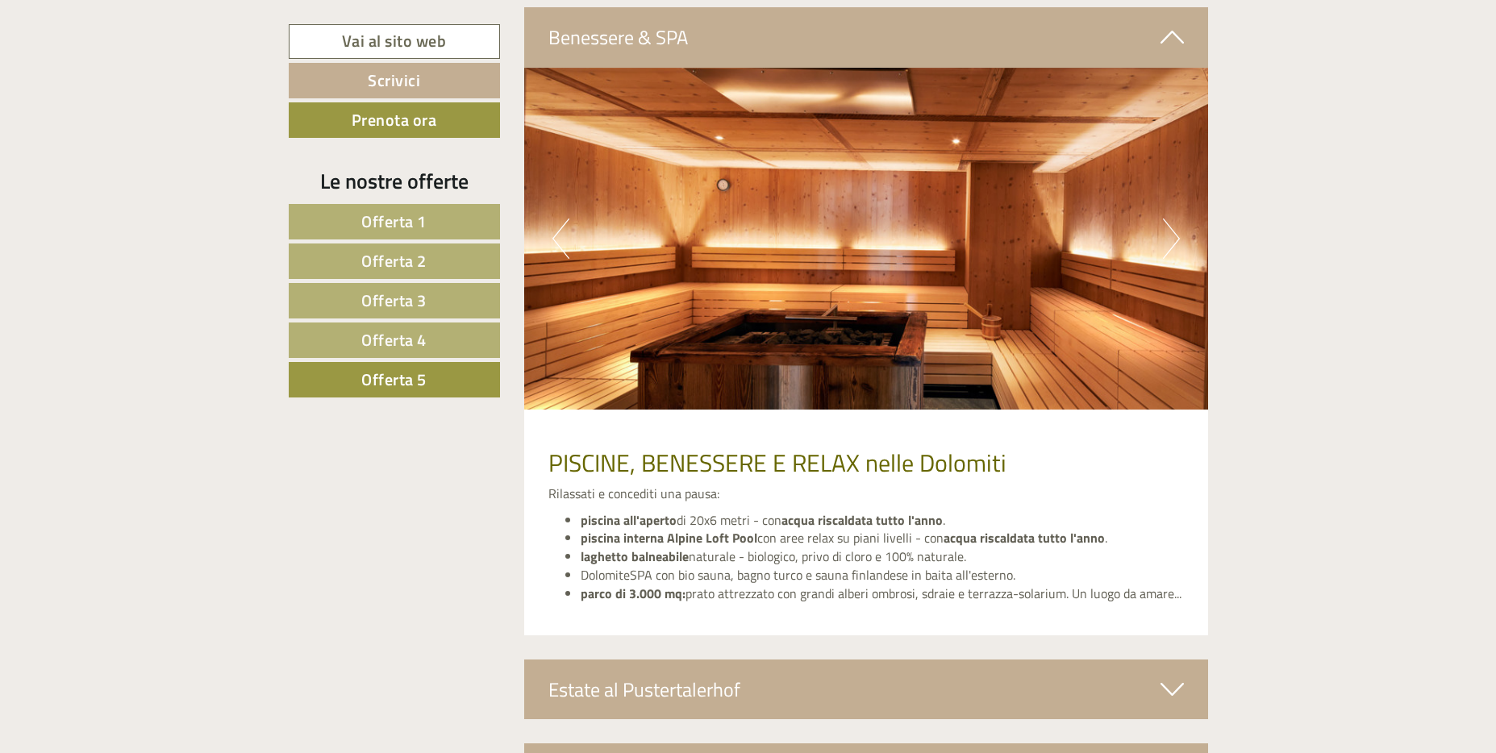
click at [1179, 244] on button "Next" at bounding box center [1171, 239] width 17 height 40
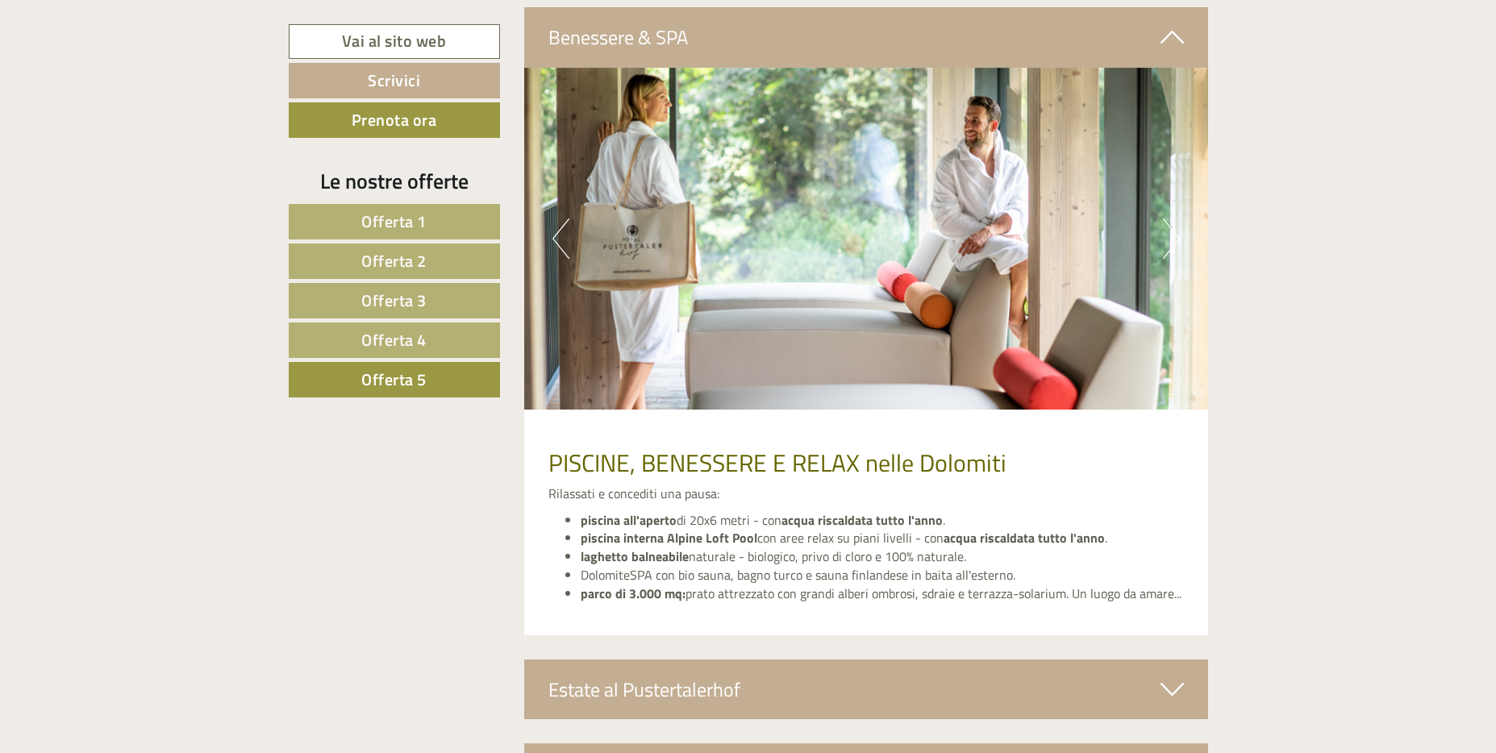
click at [1179, 244] on button "Next" at bounding box center [1171, 239] width 17 height 40
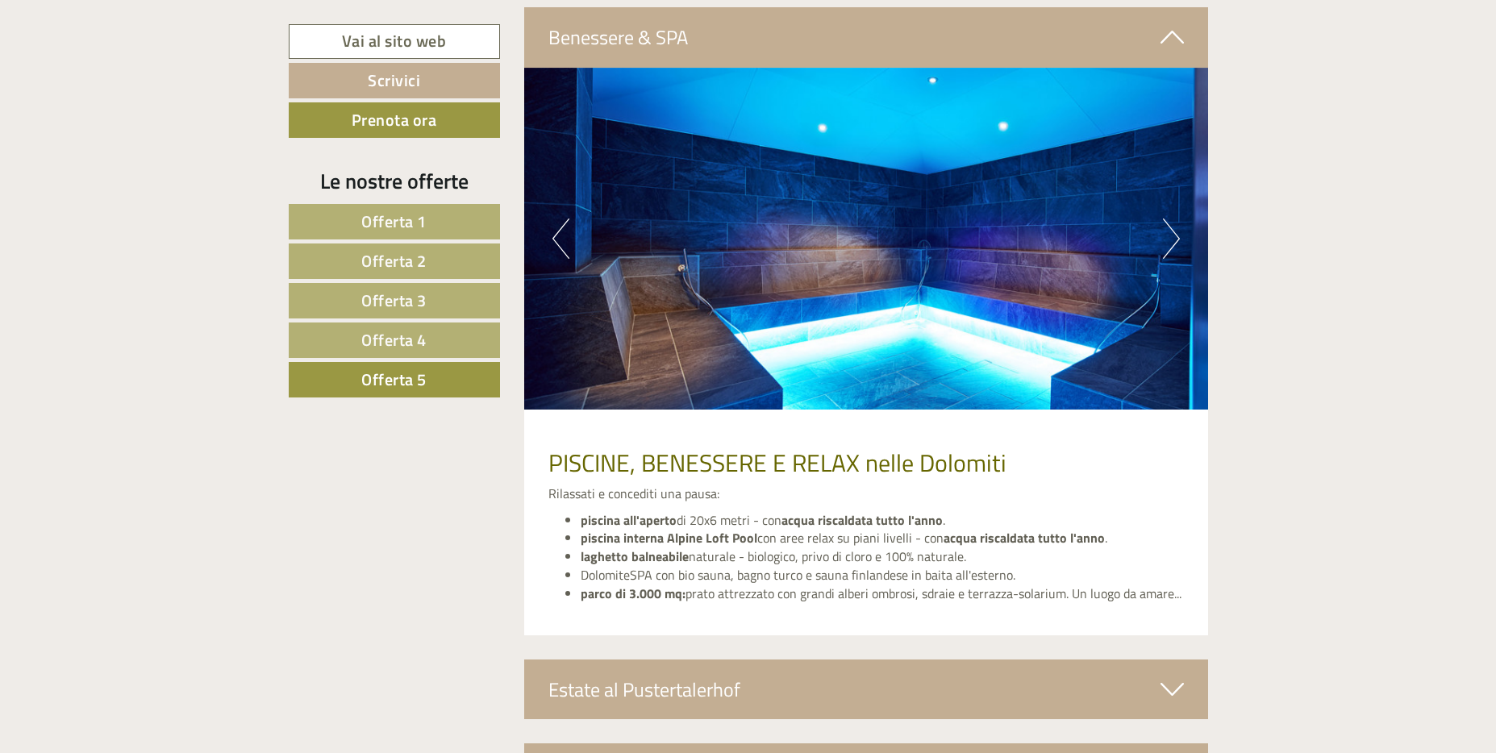
click at [1179, 244] on button "Next" at bounding box center [1171, 239] width 17 height 40
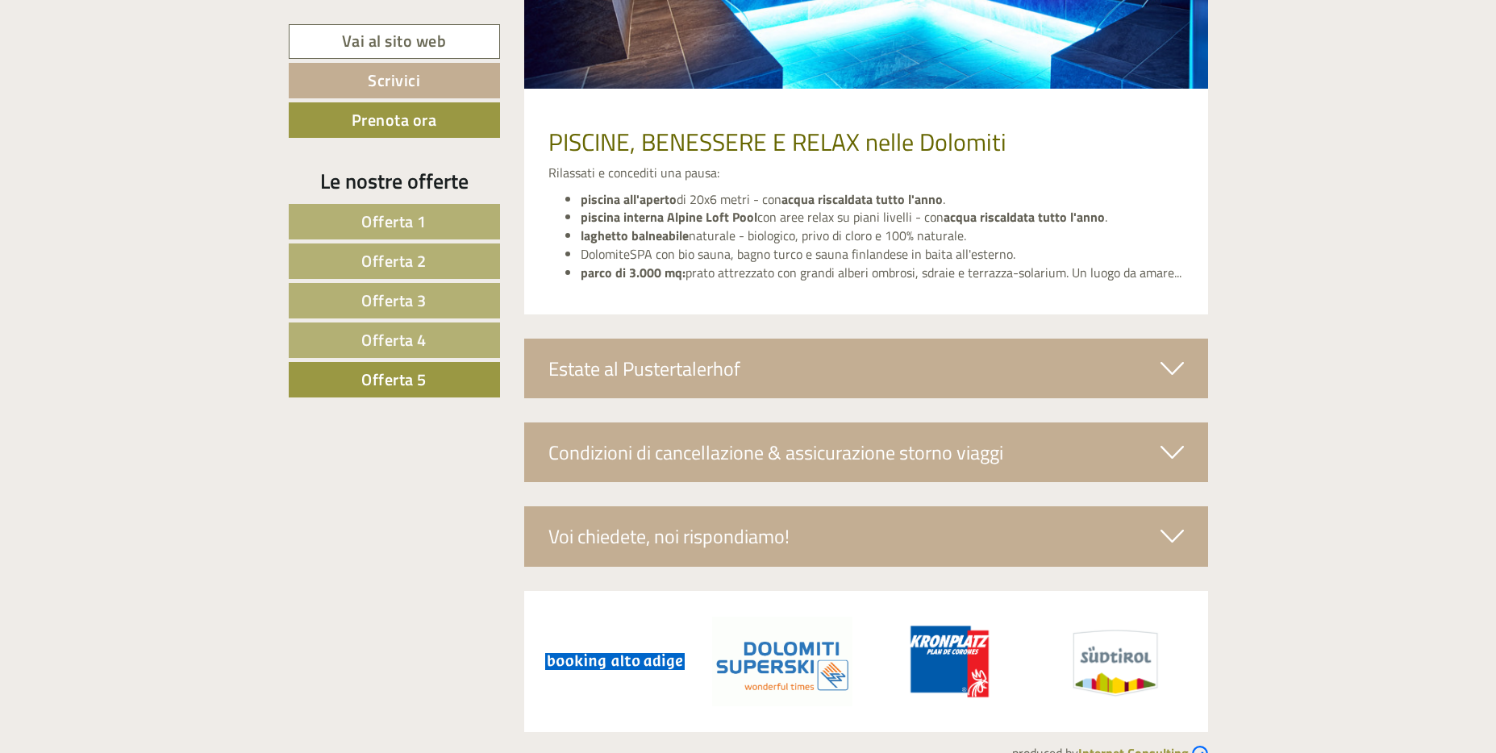
scroll to position [3350, 0]
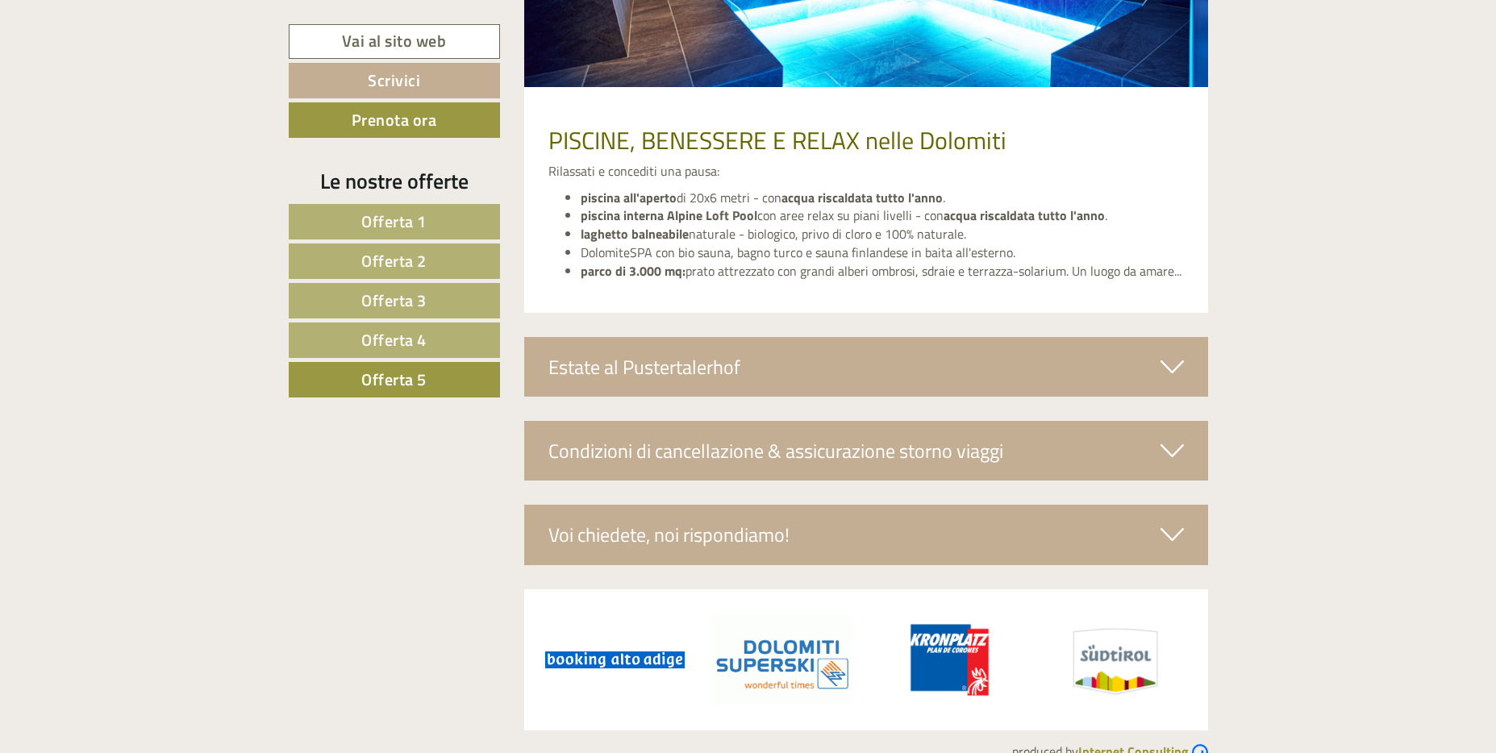
click at [893, 351] on div "Estate al Pustertalerhof" at bounding box center [866, 367] width 684 height 60
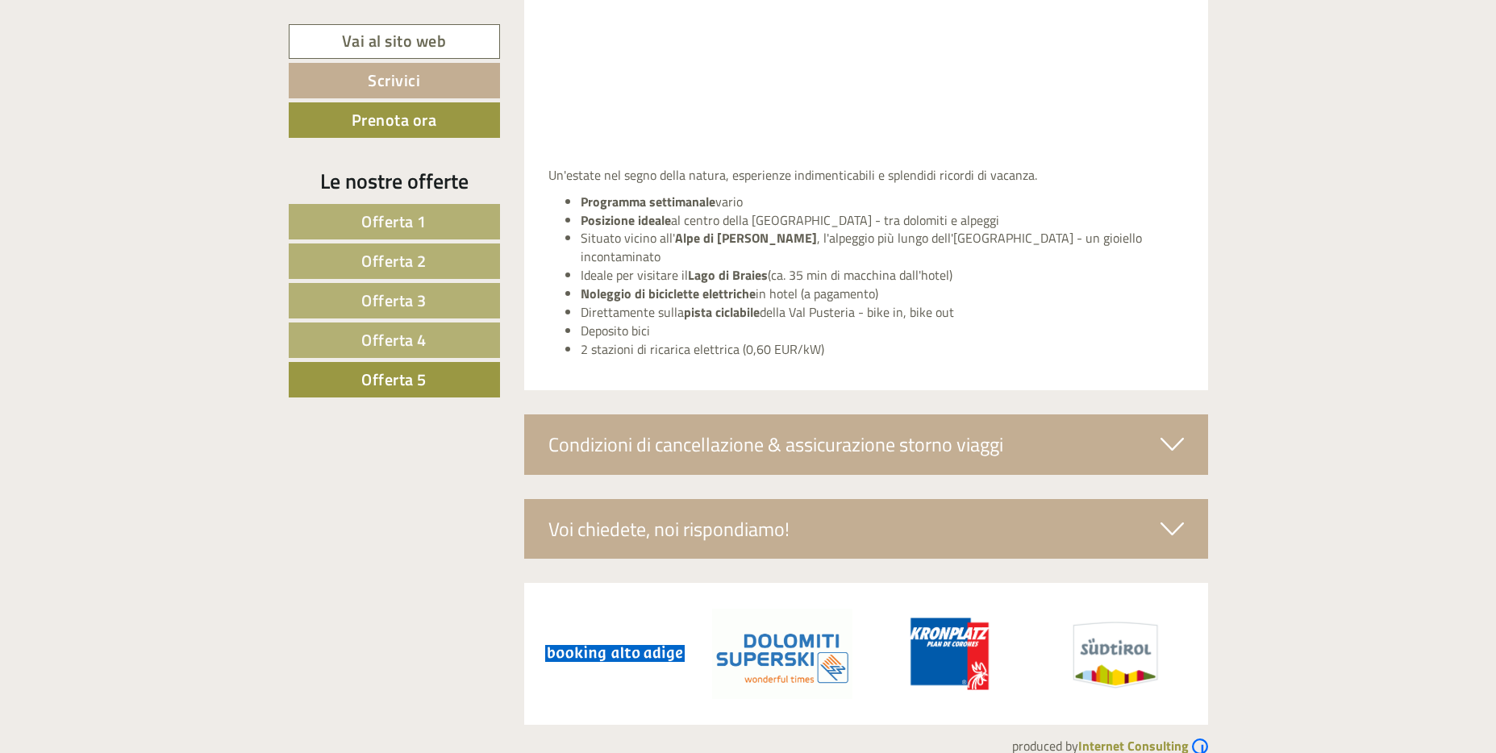
scroll to position [4002, 0]
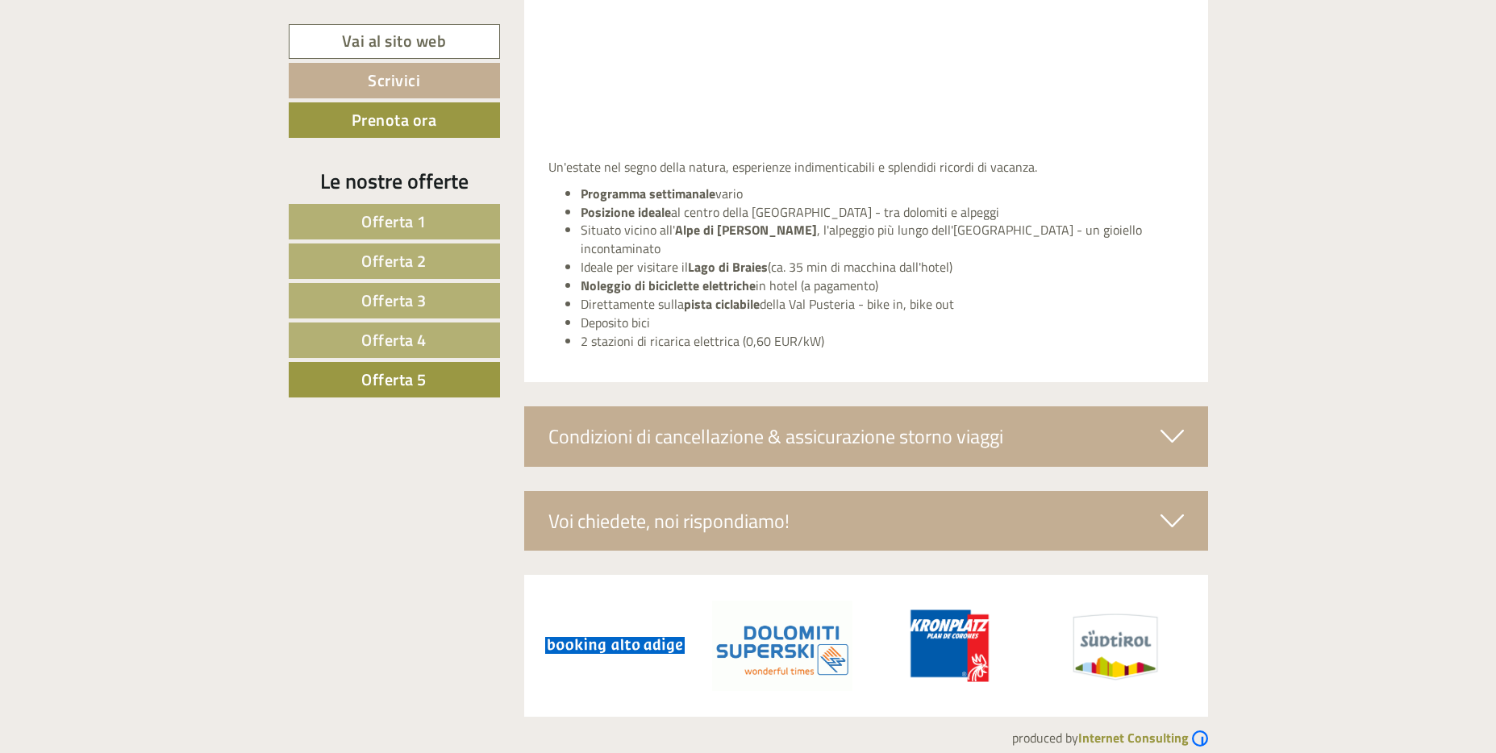
click at [818, 492] on div "Voi chiedete, noi rispondiamo!" at bounding box center [866, 521] width 684 height 60
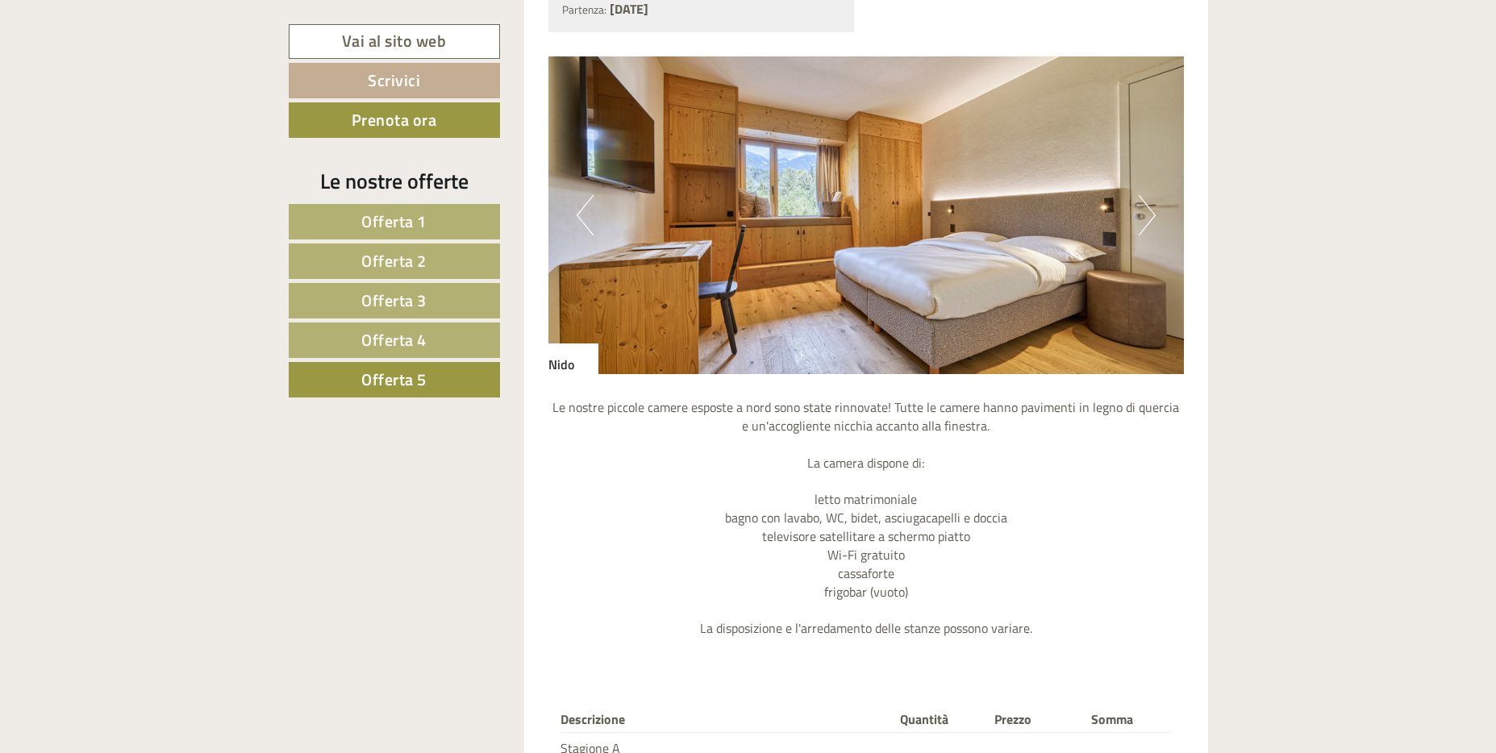
scroll to position [1502, 0]
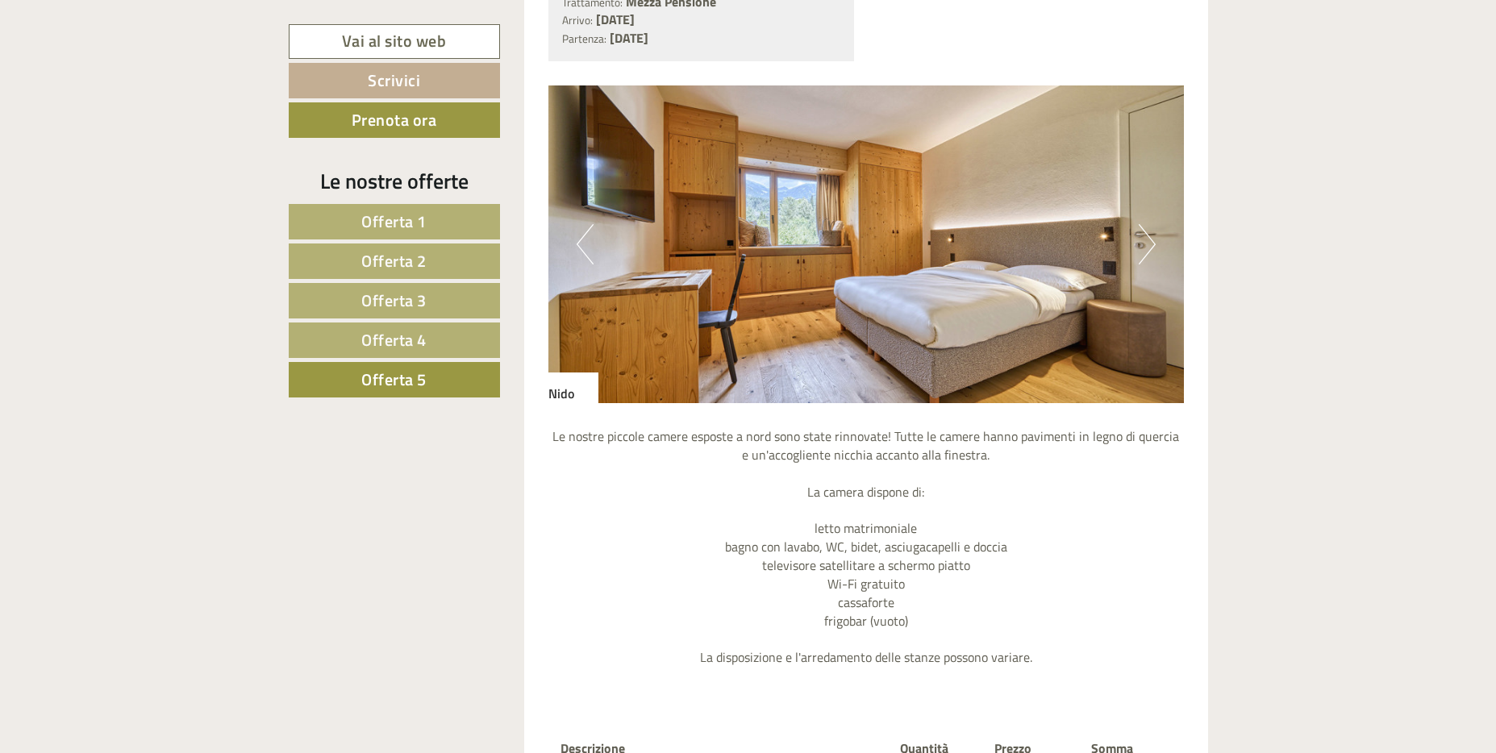
click at [1143, 253] on button "Next" at bounding box center [1147, 244] width 17 height 40
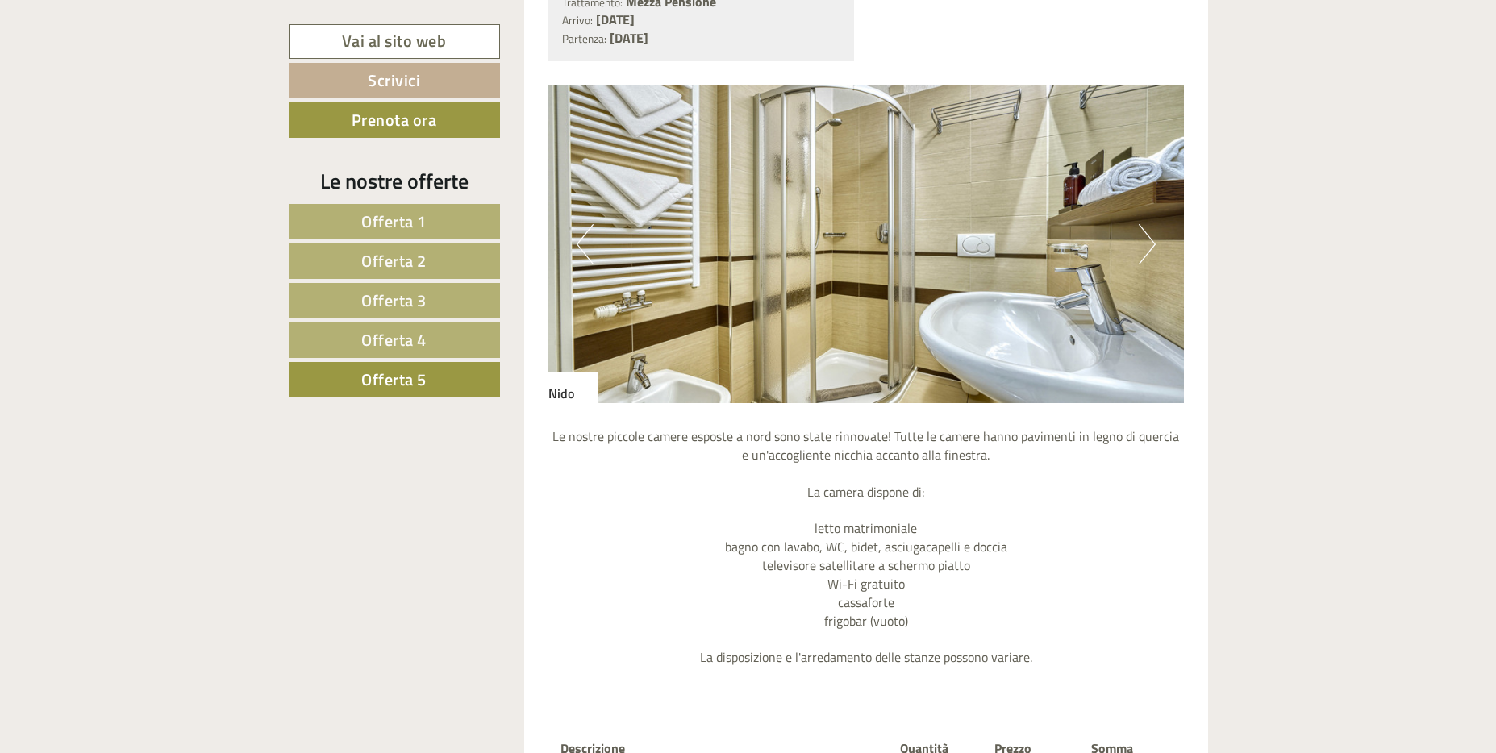
click at [1143, 253] on button "Next" at bounding box center [1147, 244] width 17 height 40
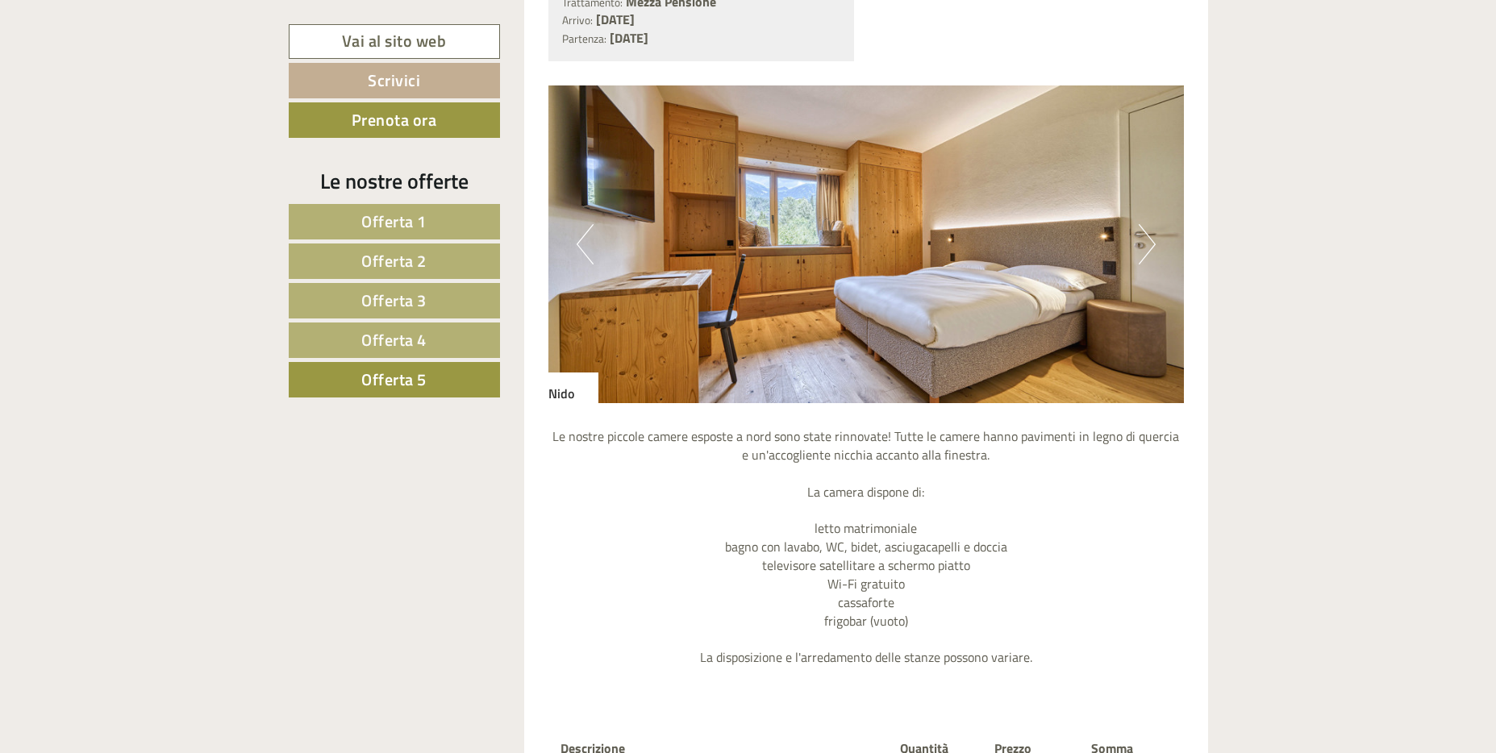
click at [1143, 253] on button "Next" at bounding box center [1147, 244] width 17 height 40
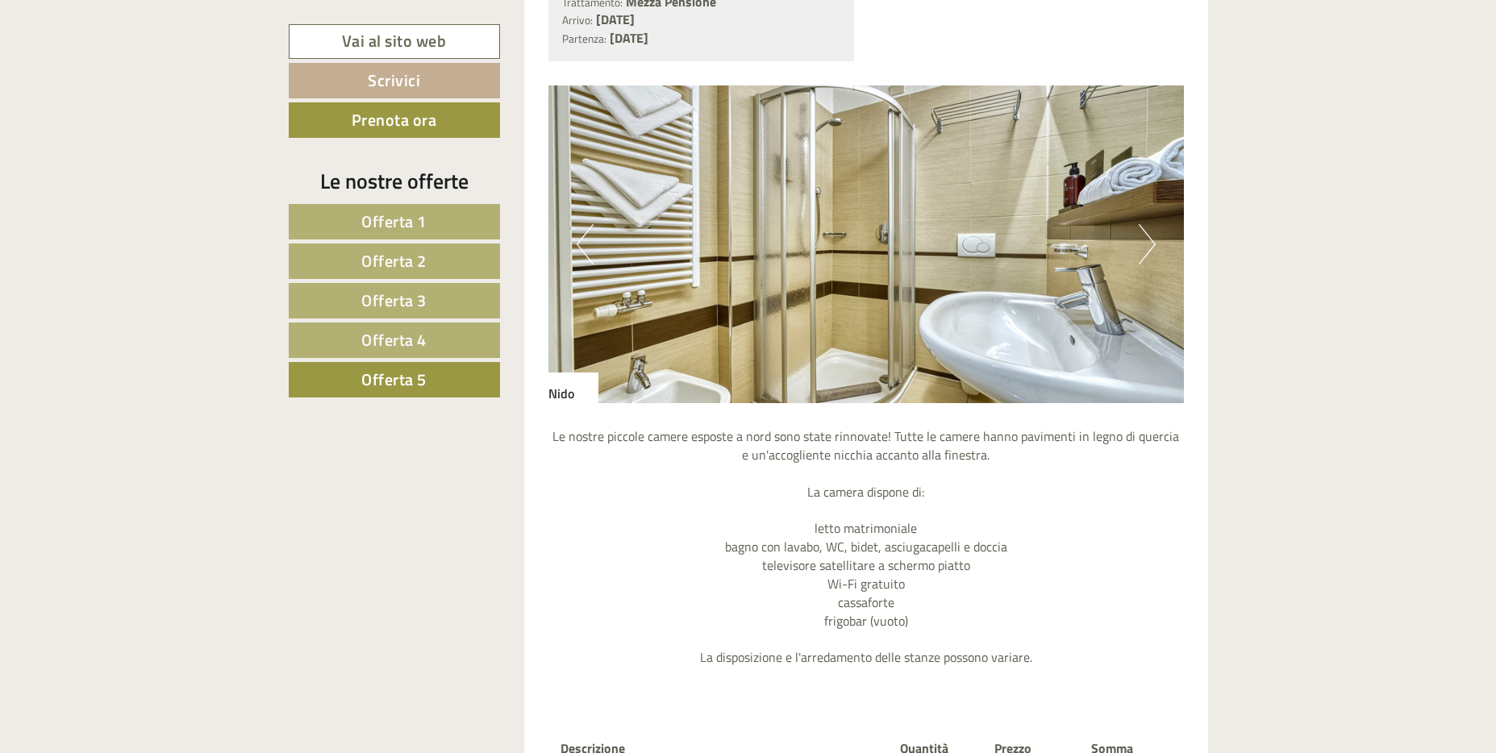
click at [1143, 253] on button "Next" at bounding box center [1147, 244] width 17 height 40
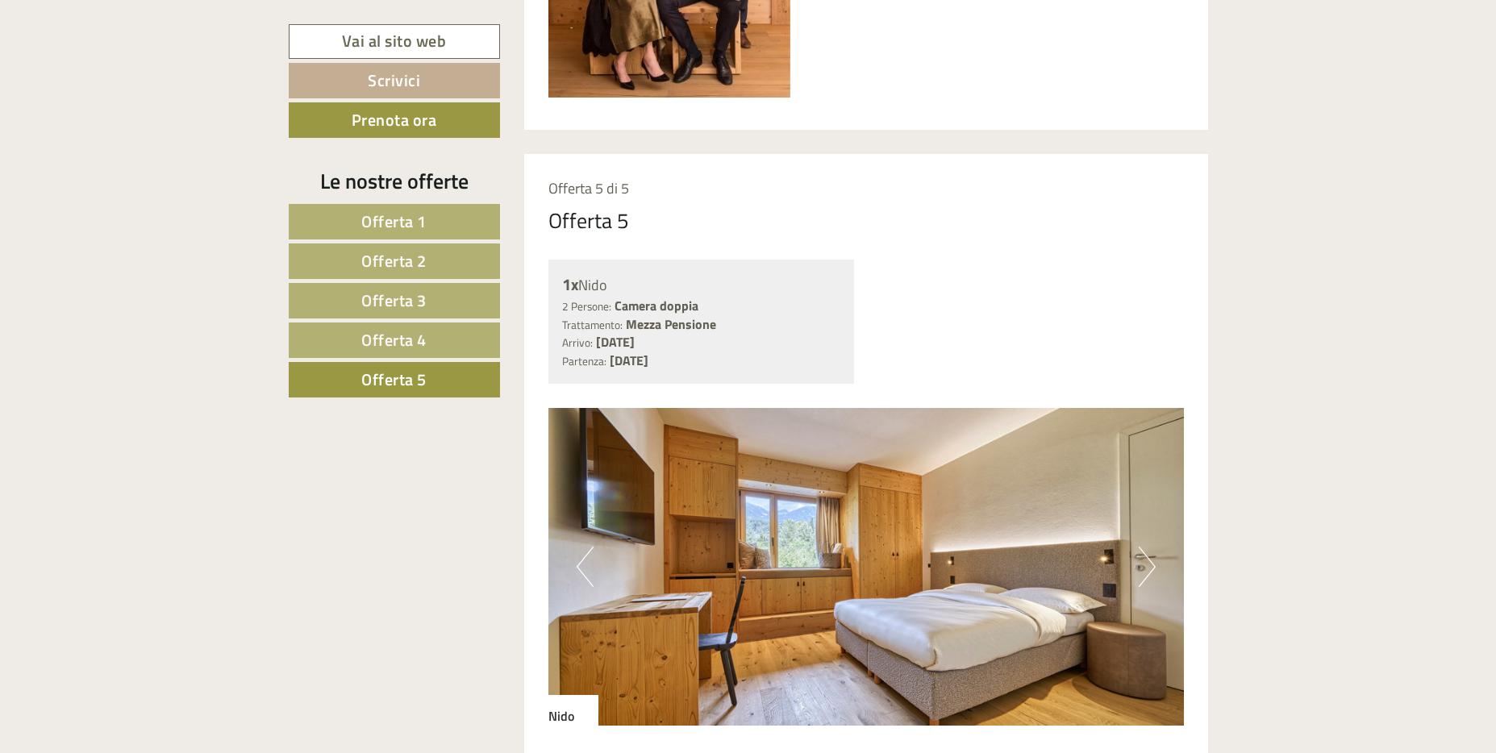
click at [466, 342] on link "Offerta 4" at bounding box center [394, 340] width 211 height 35
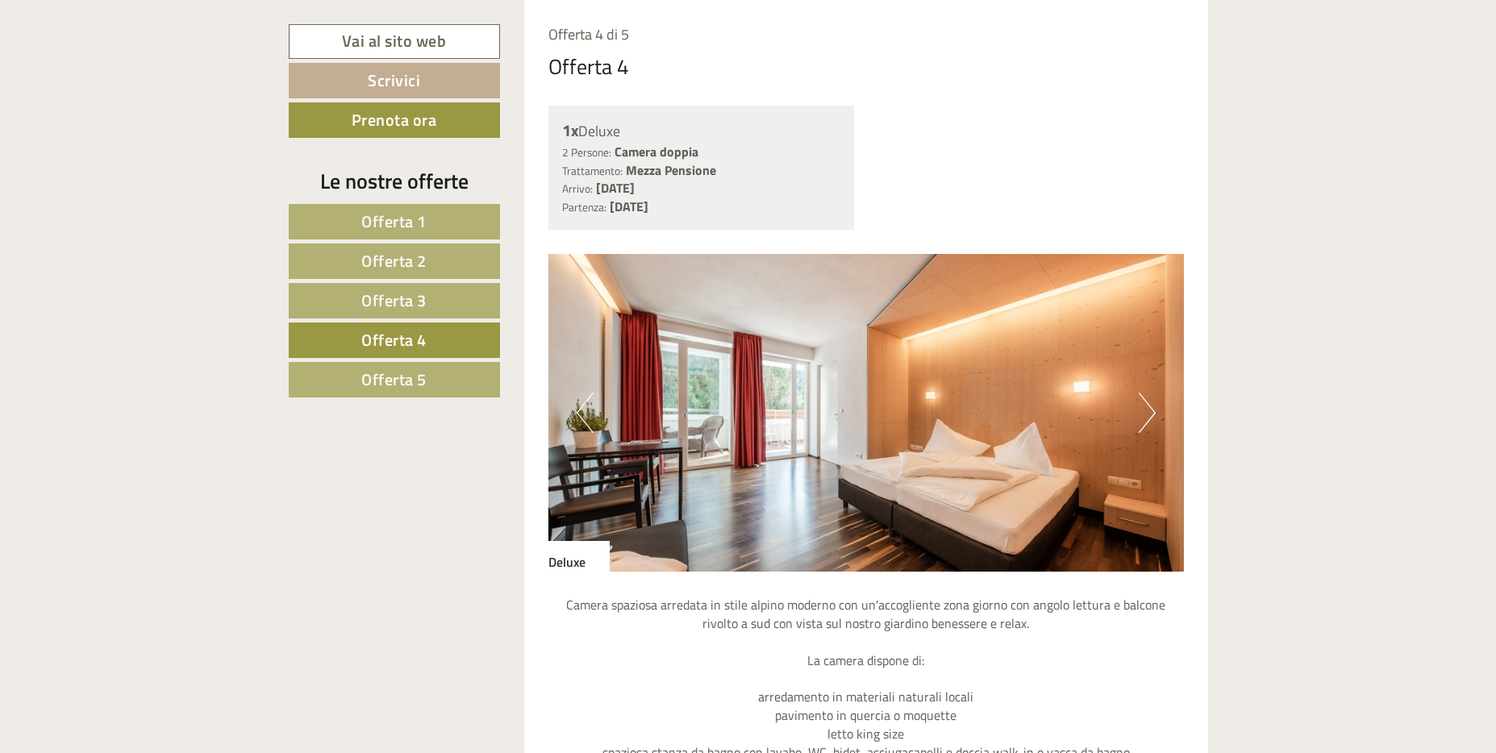
click at [1145, 410] on button "Next" at bounding box center [1147, 413] width 17 height 40
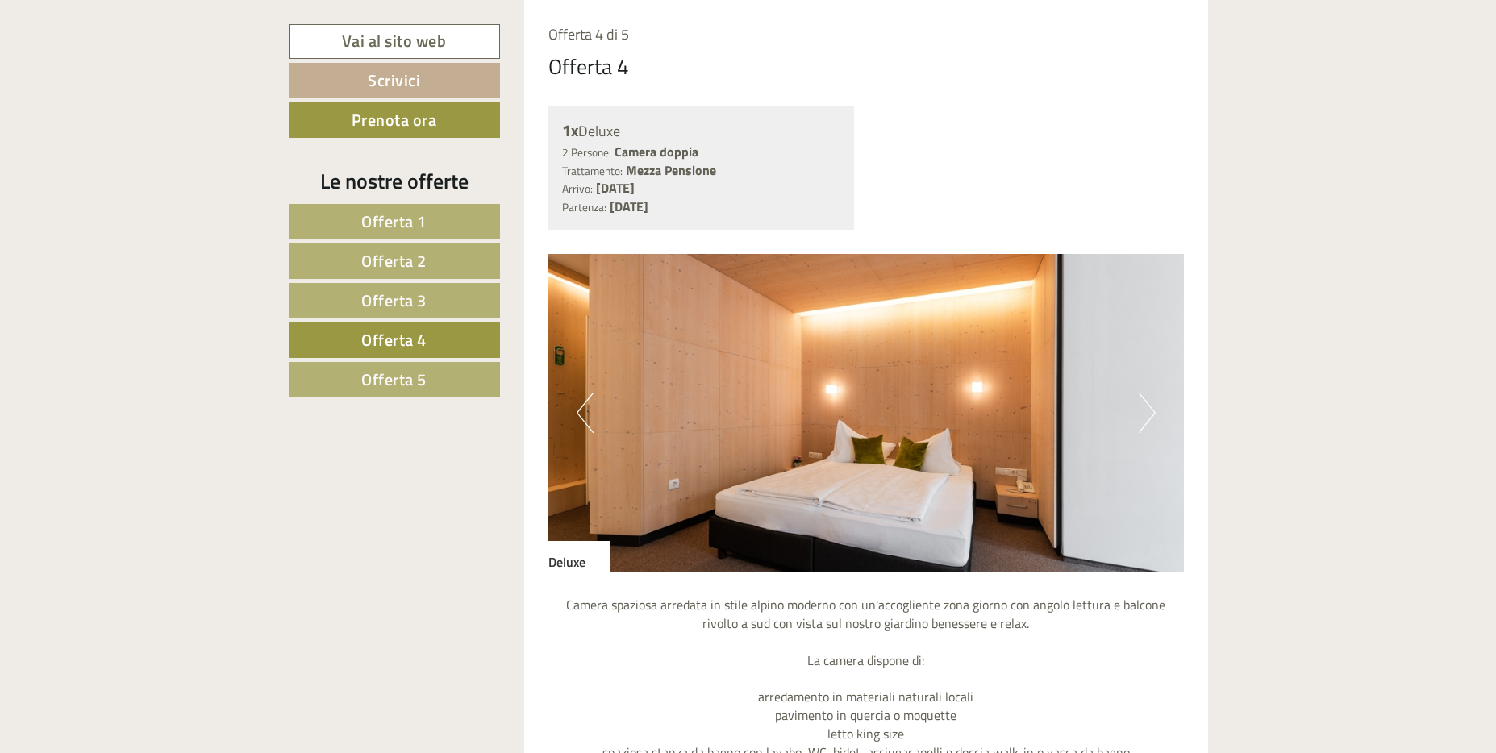
click at [1145, 410] on button "Next" at bounding box center [1147, 413] width 17 height 40
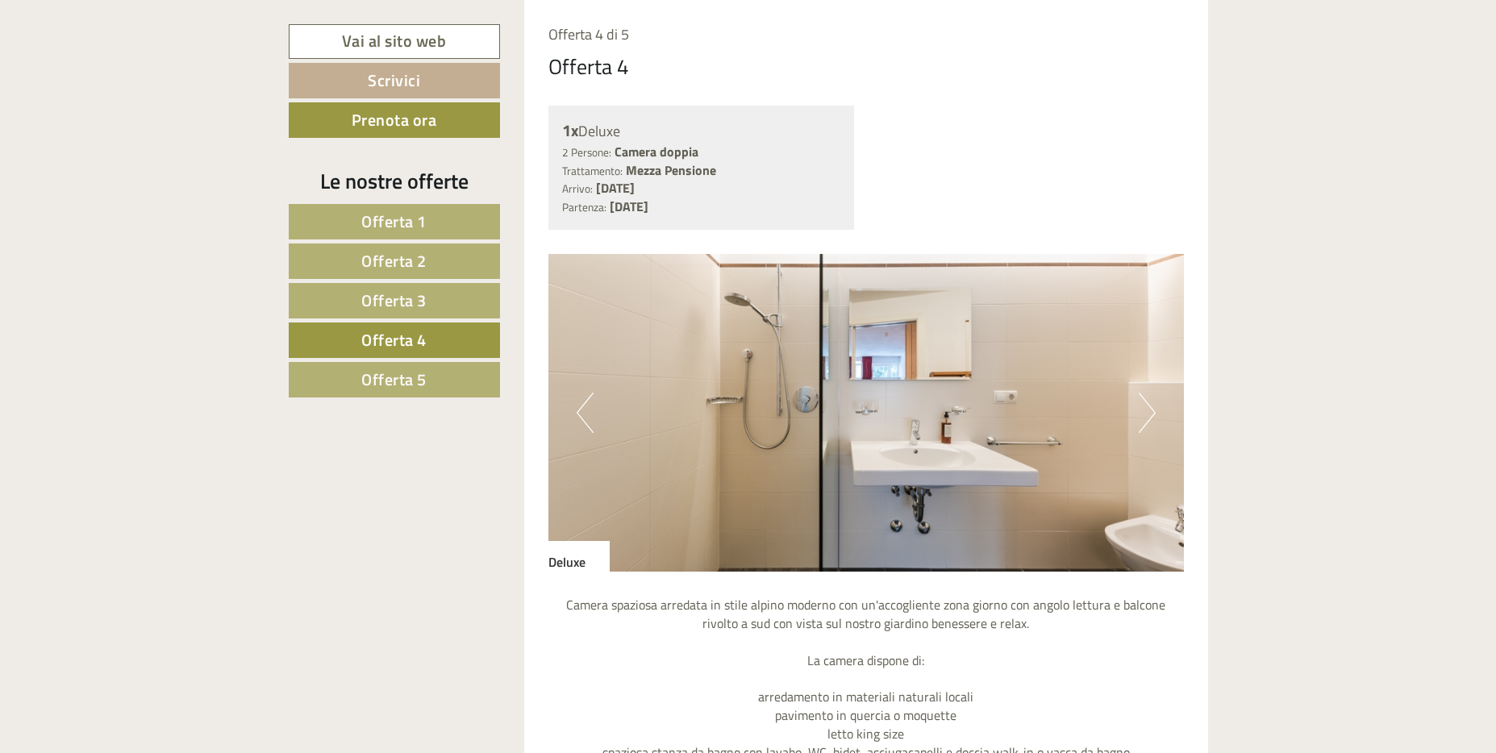
click at [1145, 410] on button "Next" at bounding box center [1147, 413] width 17 height 40
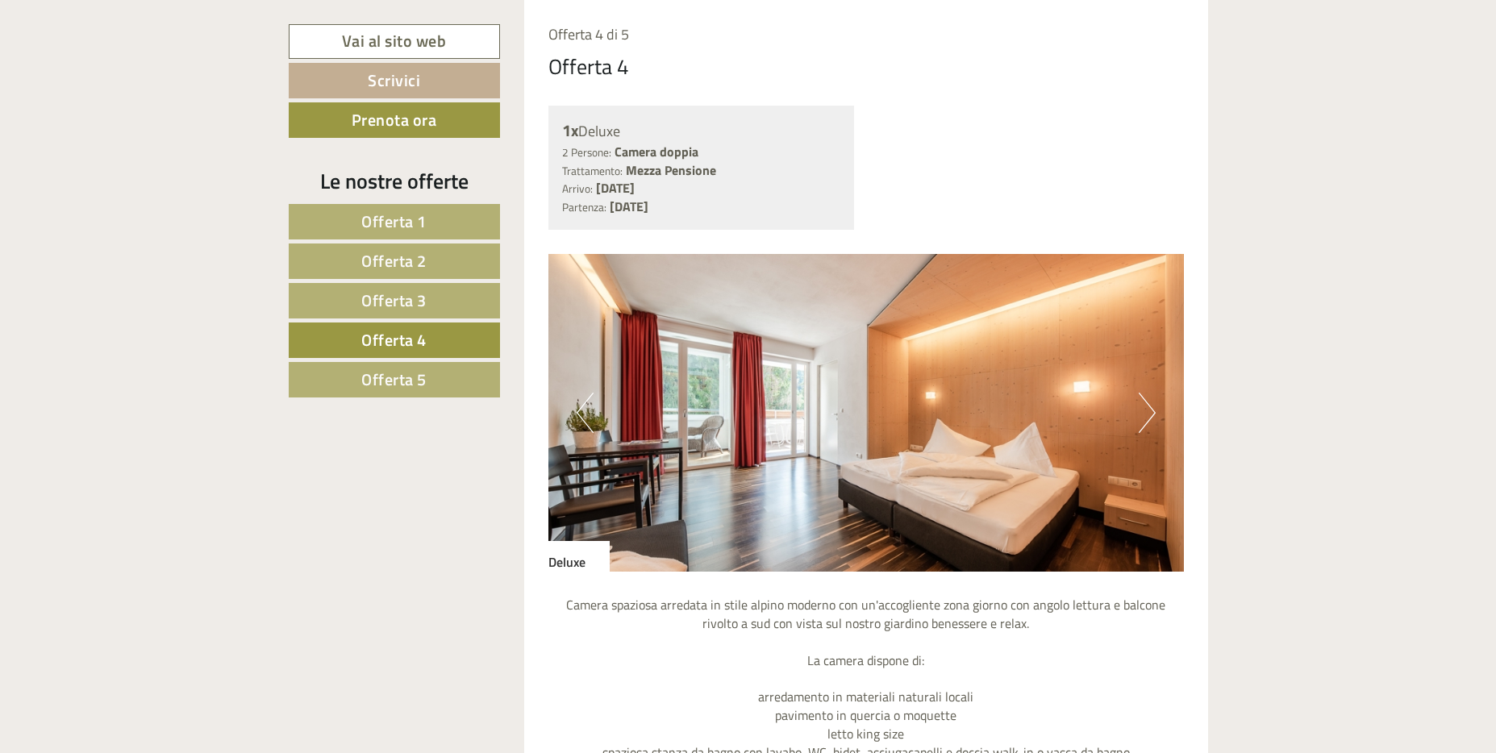
click at [1145, 410] on button "Next" at bounding box center [1147, 413] width 17 height 40
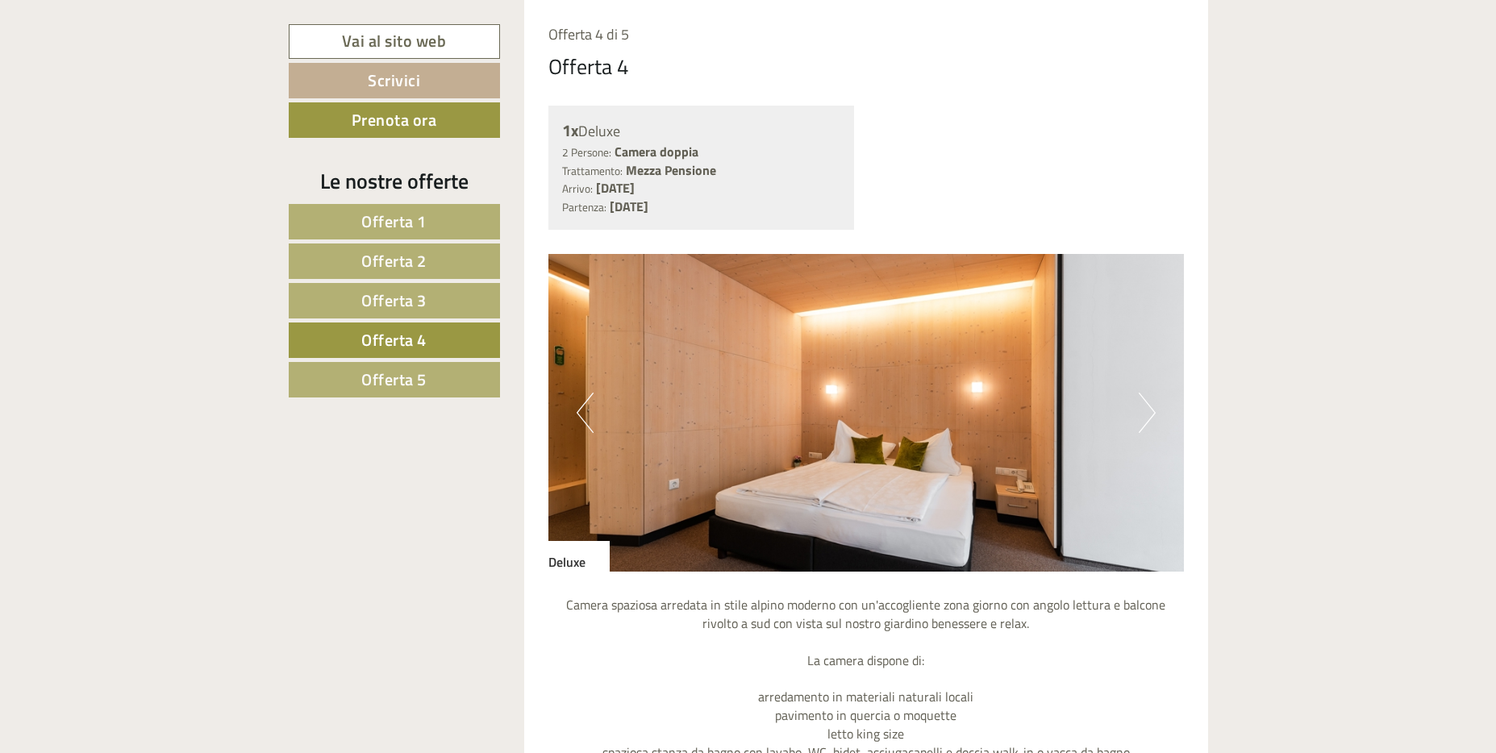
click at [390, 288] on span "Offerta 3" at bounding box center [393, 300] width 65 height 25
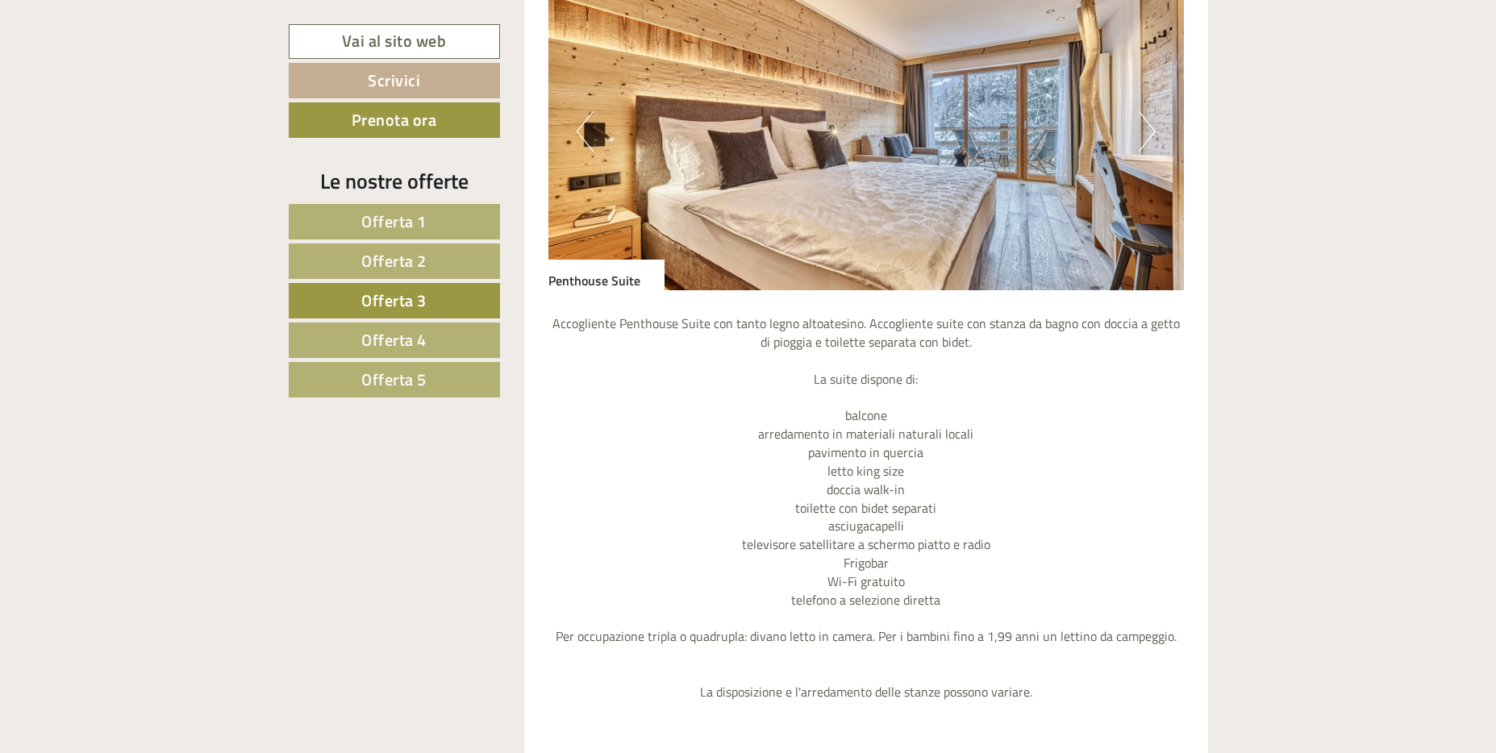
scroll to position [1414, 0]
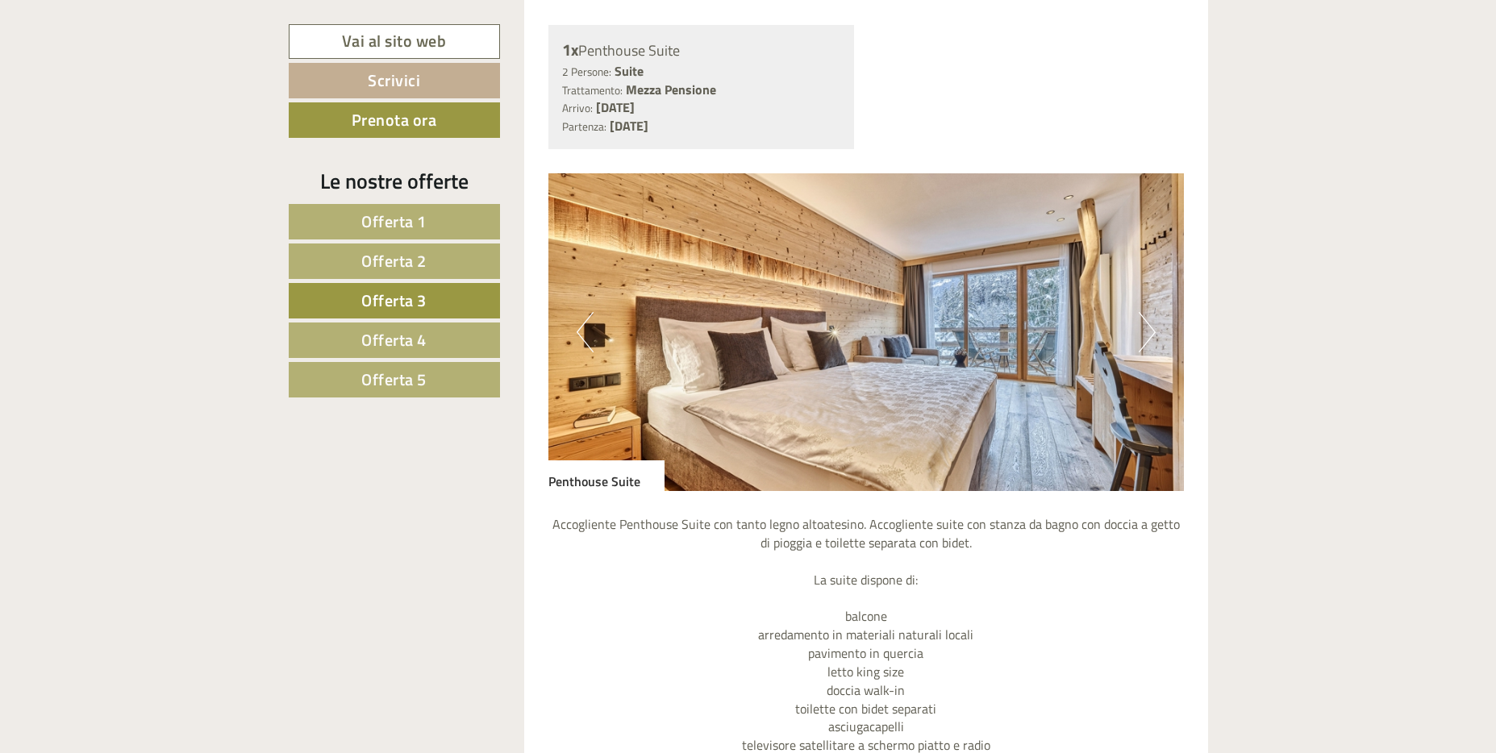
click at [1149, 346] on button "Next" at bounding box center [1147, 332] width 17 height 40
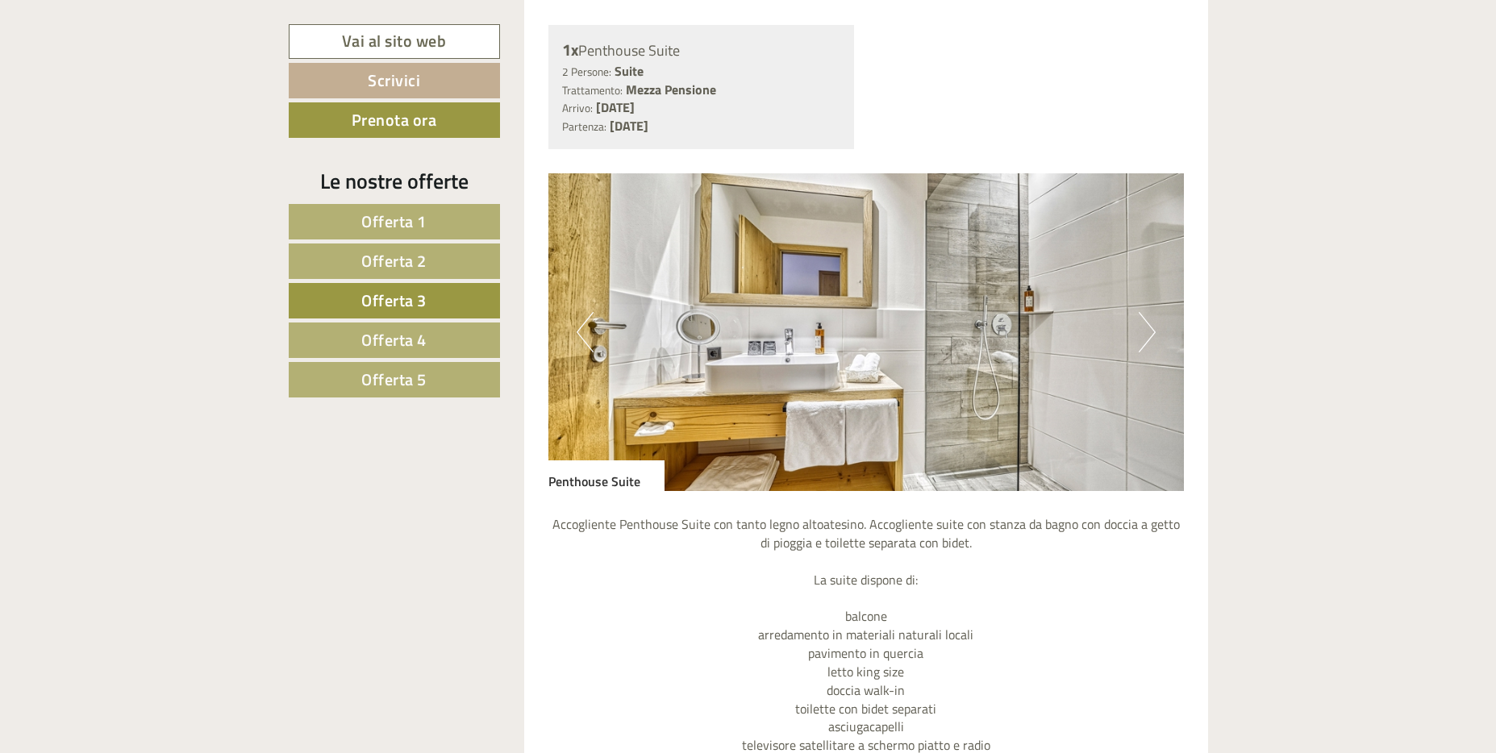
click at [1147, 339] on button "Next" at bounding box center [1147, 332] width 17 height 40
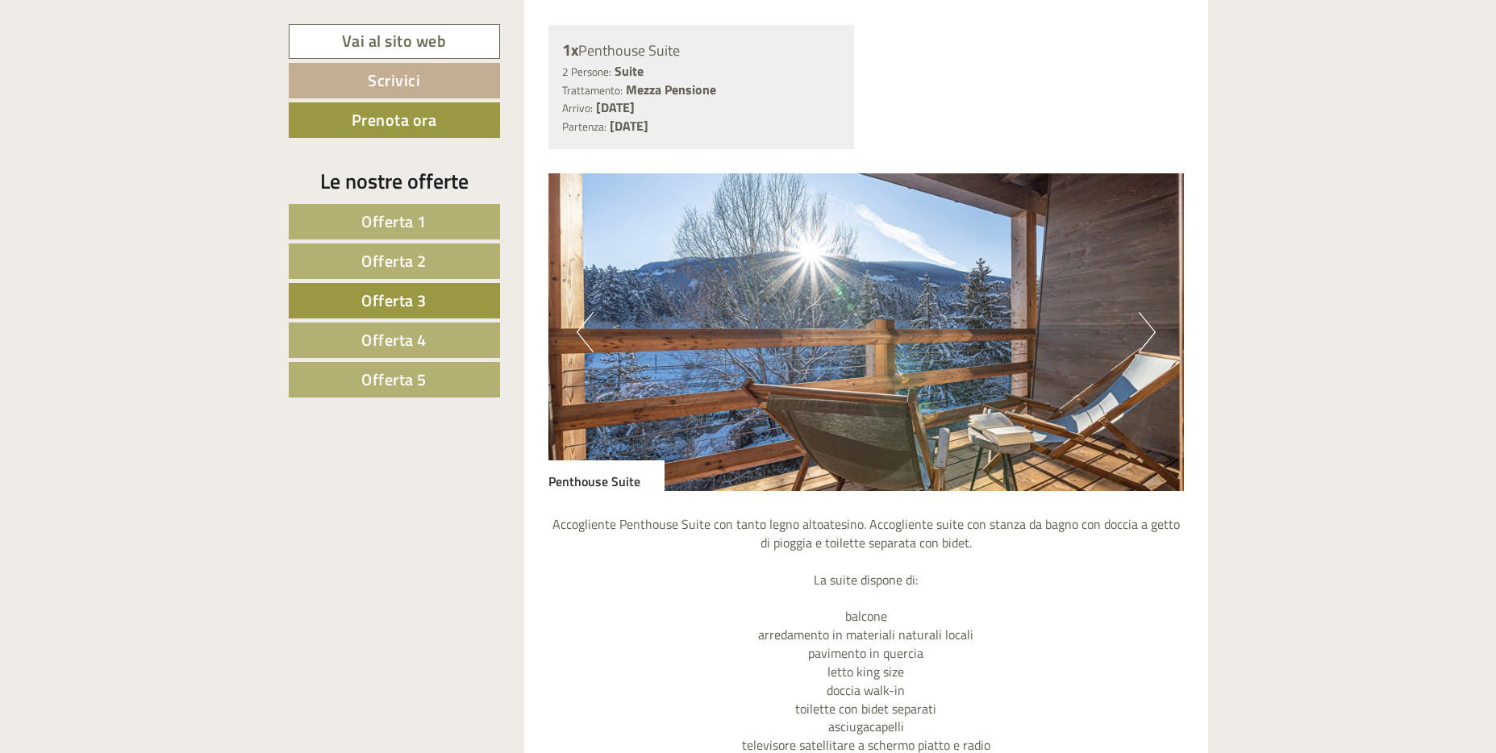
click at [1147, 339] on button "Next" at bounding box center [1147, 332] width 17 height 40
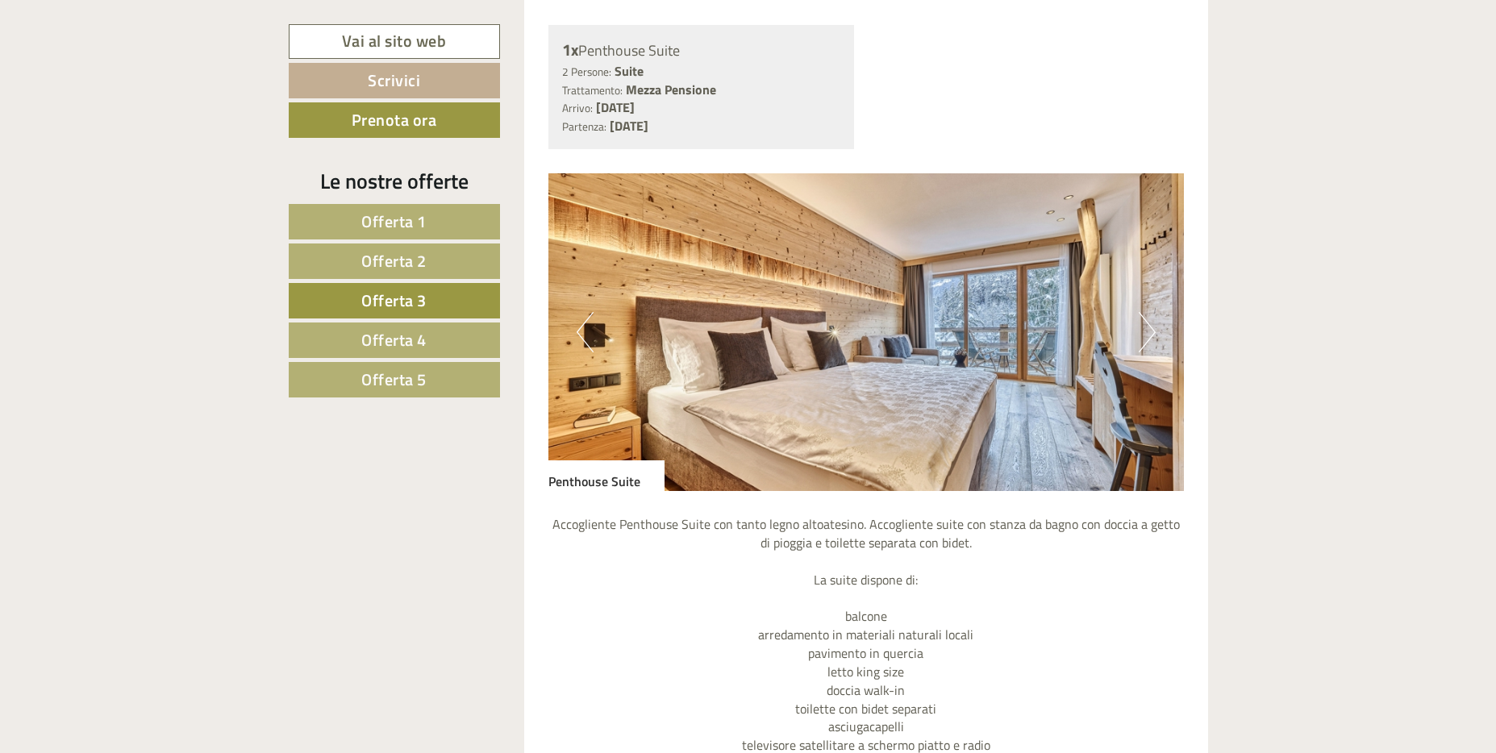
click at [1147, 339] on button "Next" at bounding box center [1147, 332] width 17 height 40
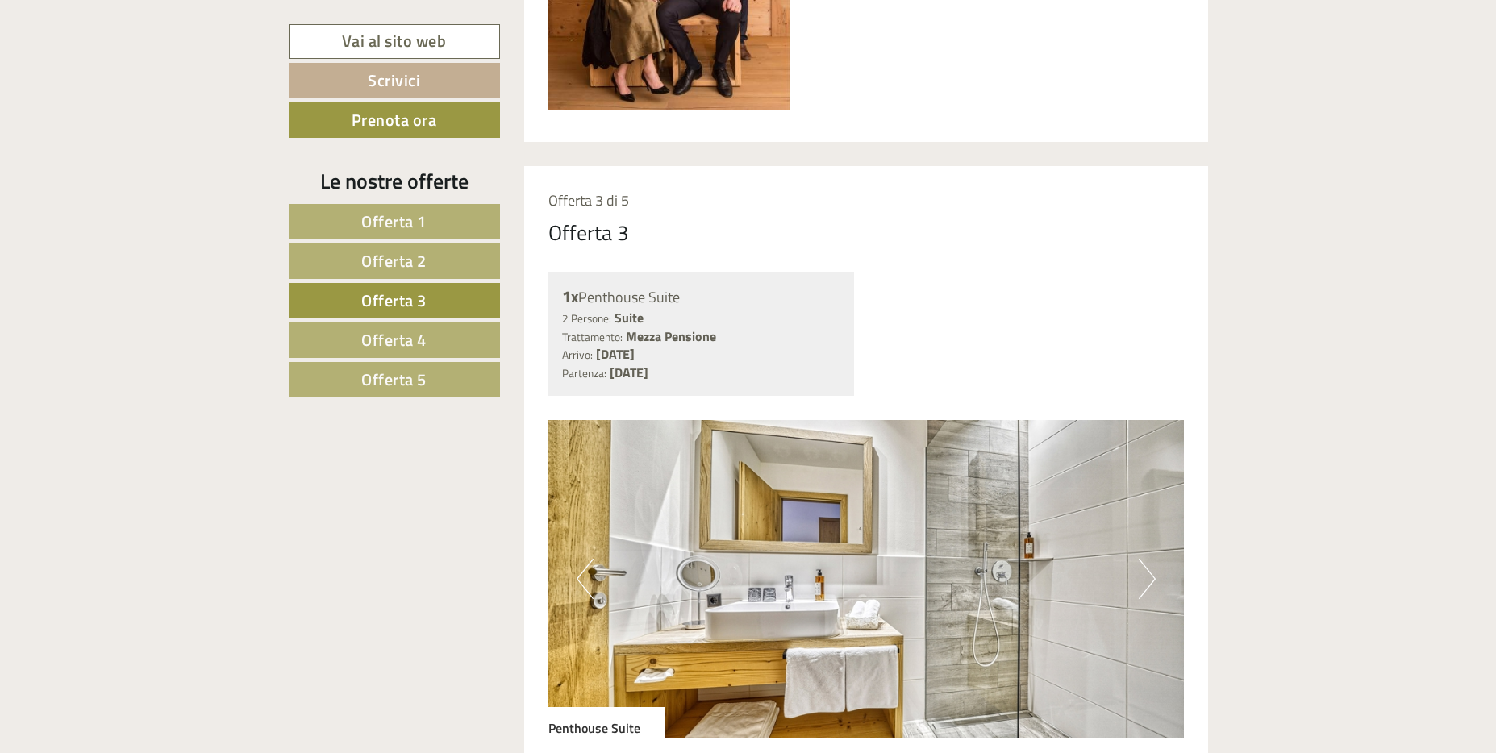
scroll to position [931, 0]
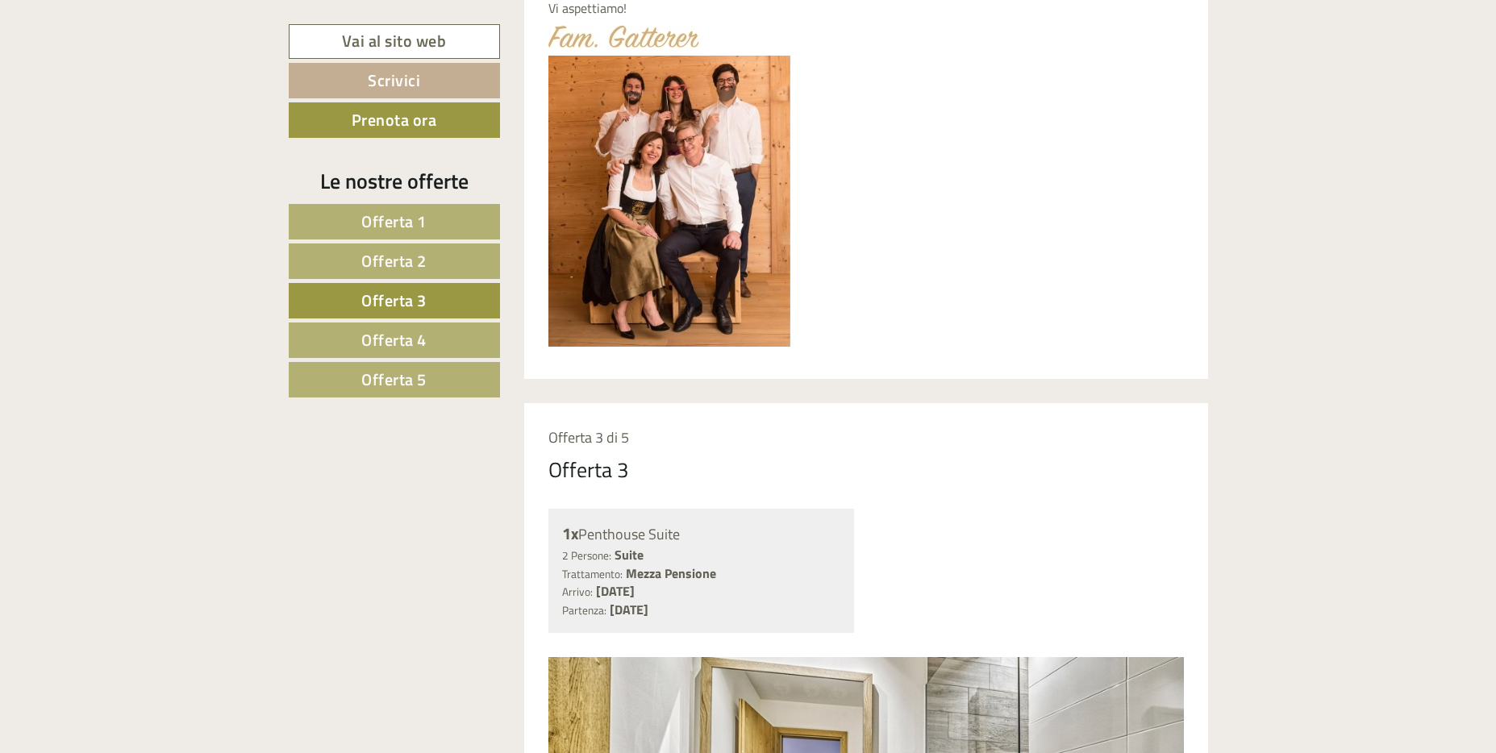
click at [423, 382] on span "Offerta 5" at bounding box center [393, 379] width 65 height 25
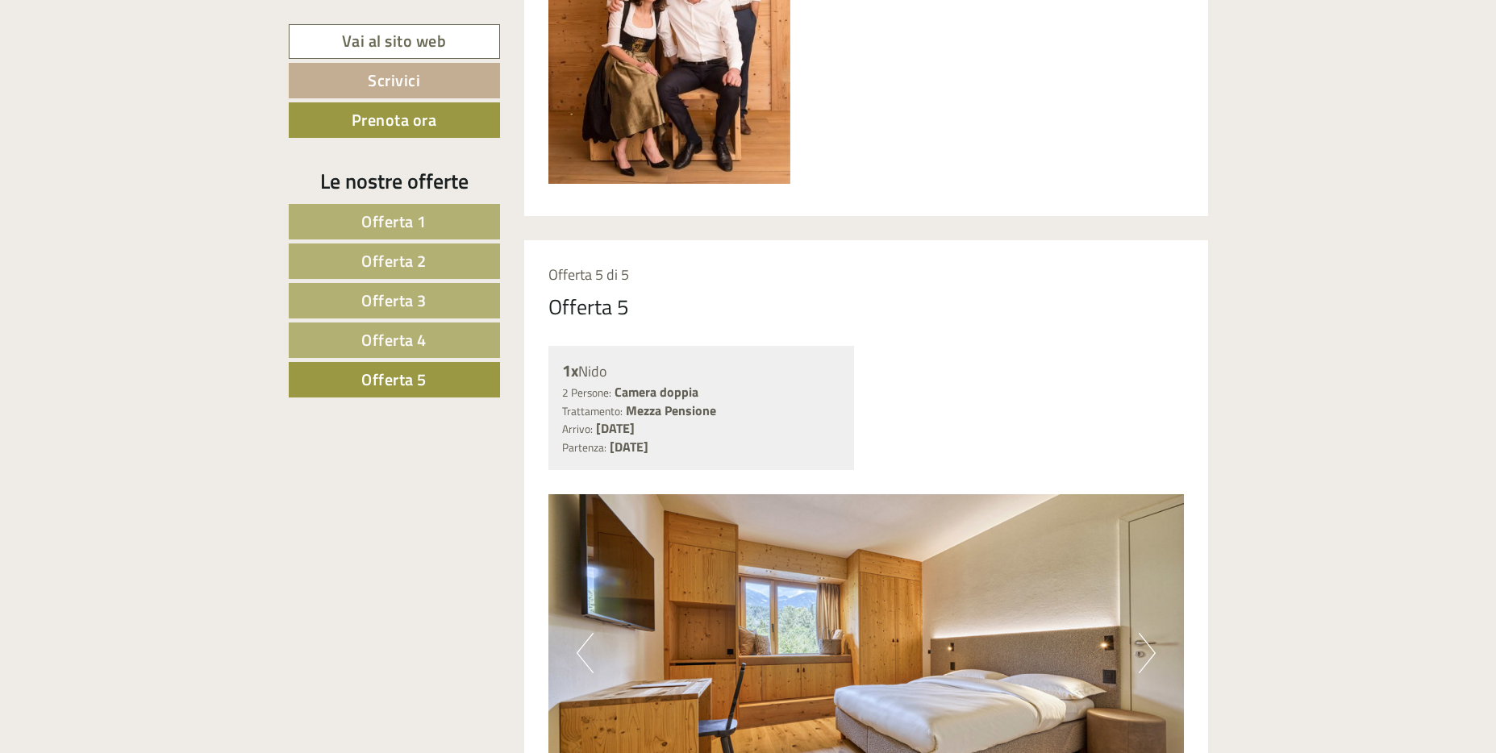
scroll to position [1092, 0]
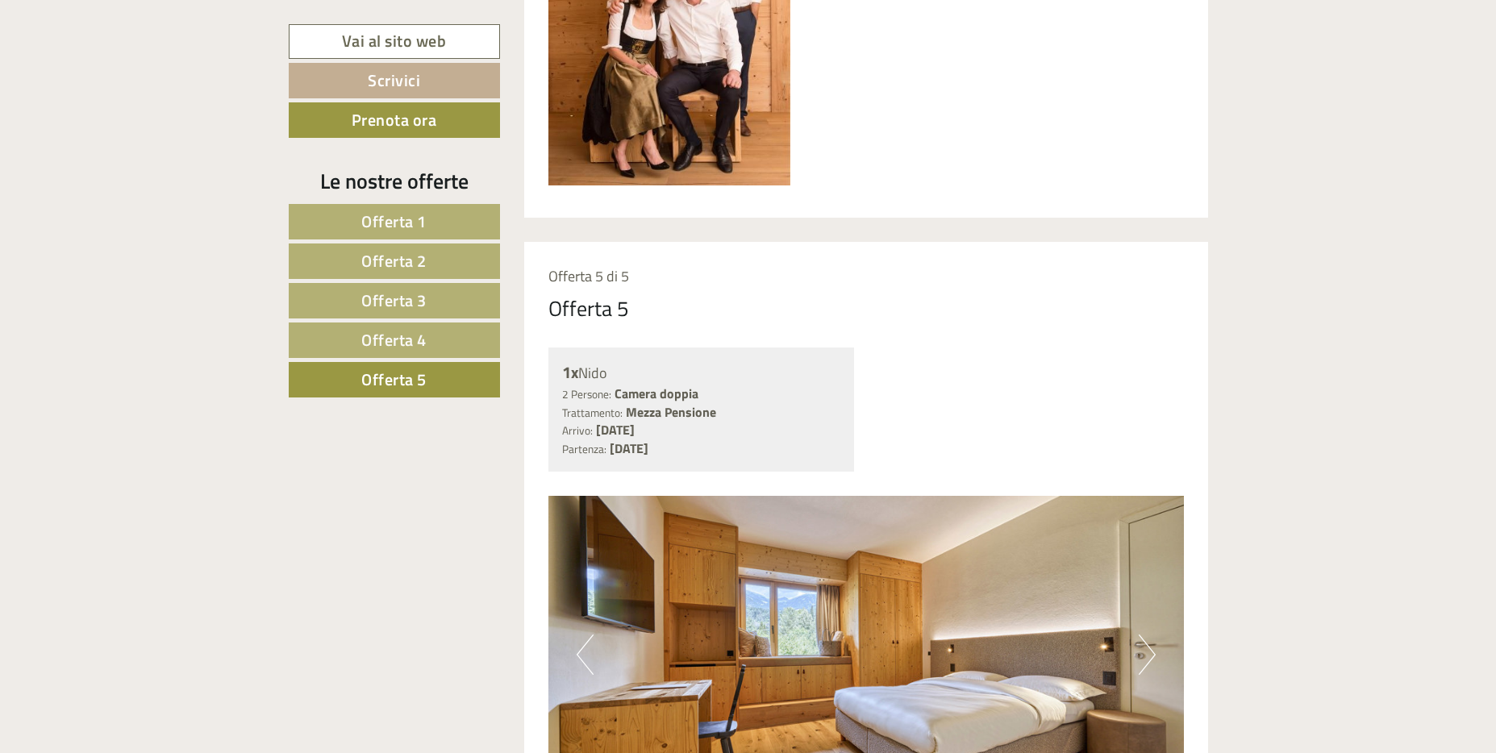
click at [438, 339] on link "Offerta 4" at bounding box center [394, 340] width 211 height 35
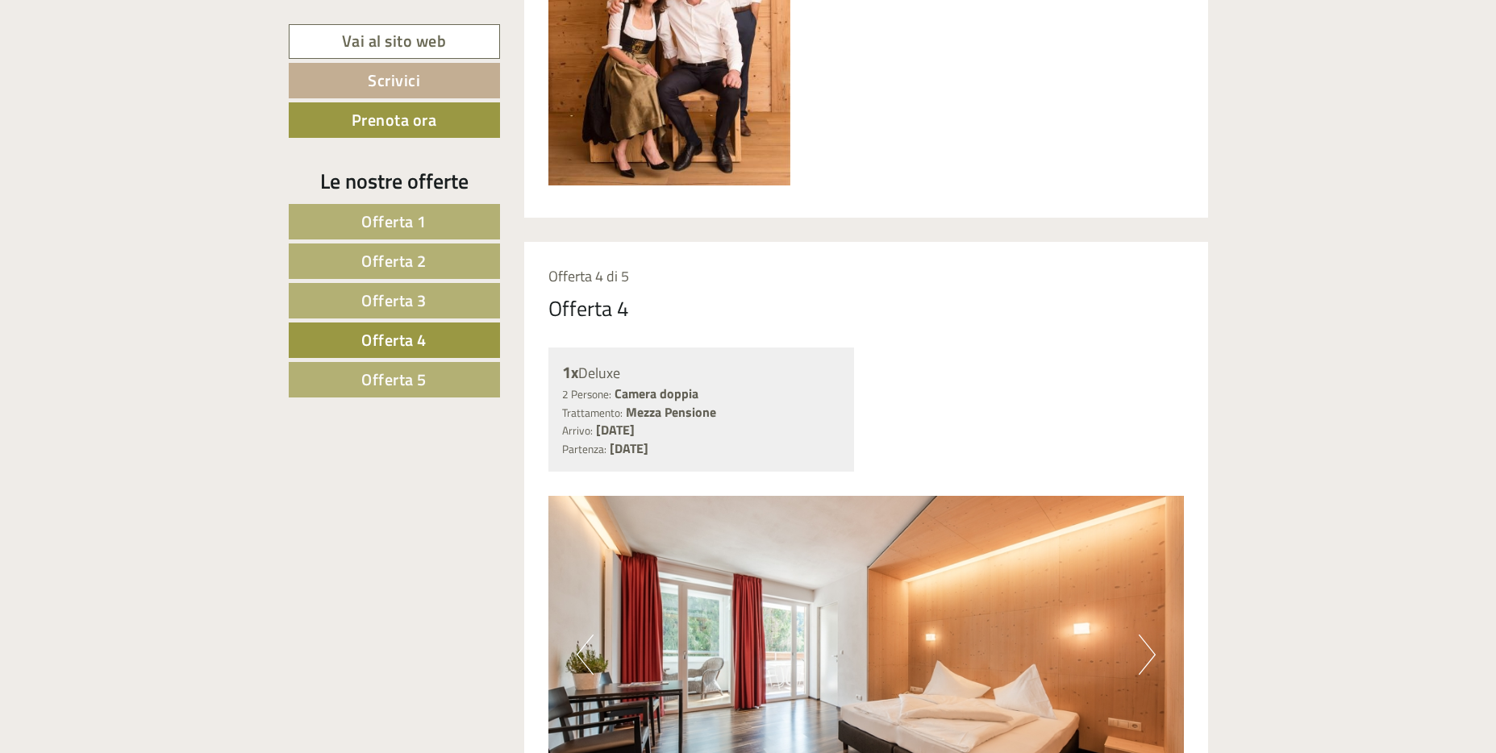
scroll to position [1334, 0]
